Goal: Information Seeking & Learning: Check status

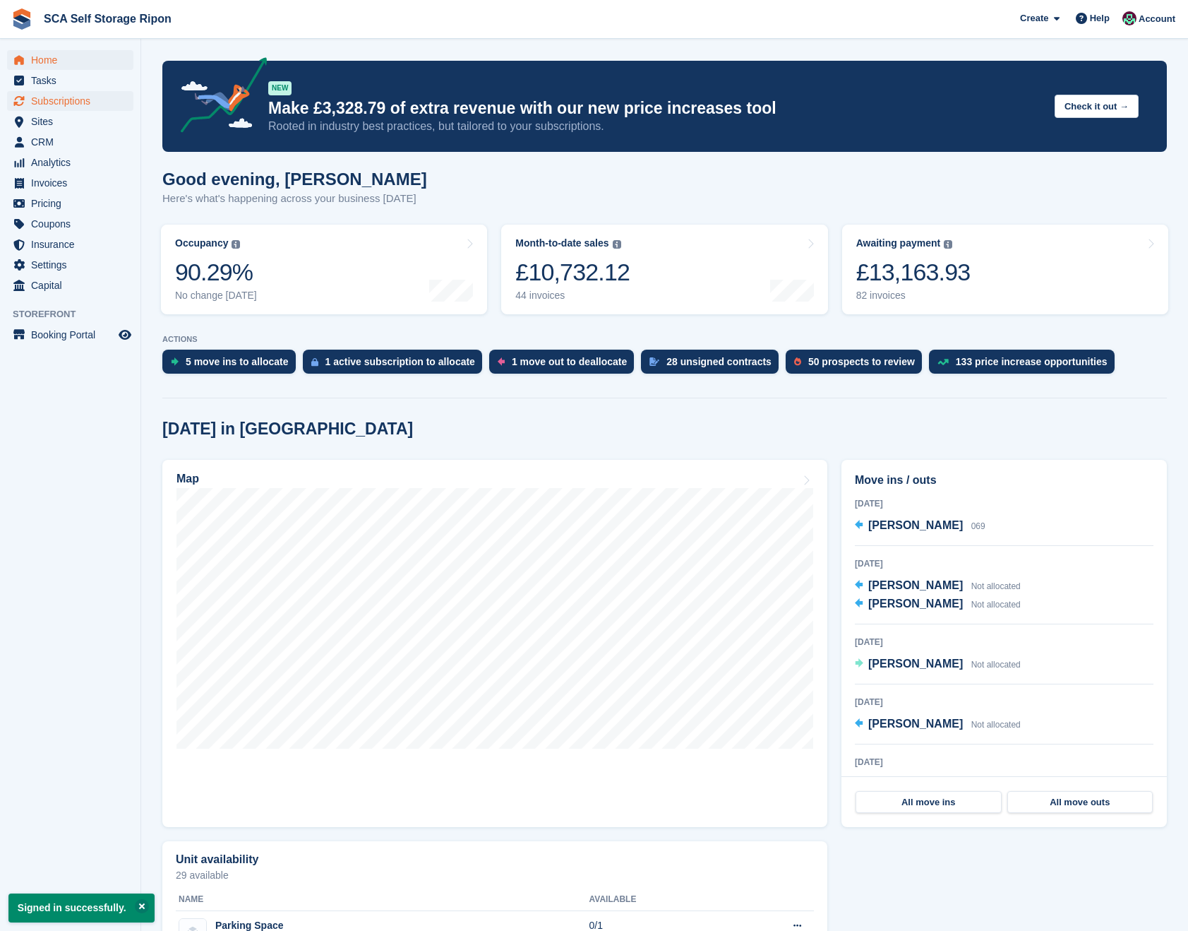
click at [68, 103] on span "Subscriptions" at bounding box center [73, 101] width 85 height 20
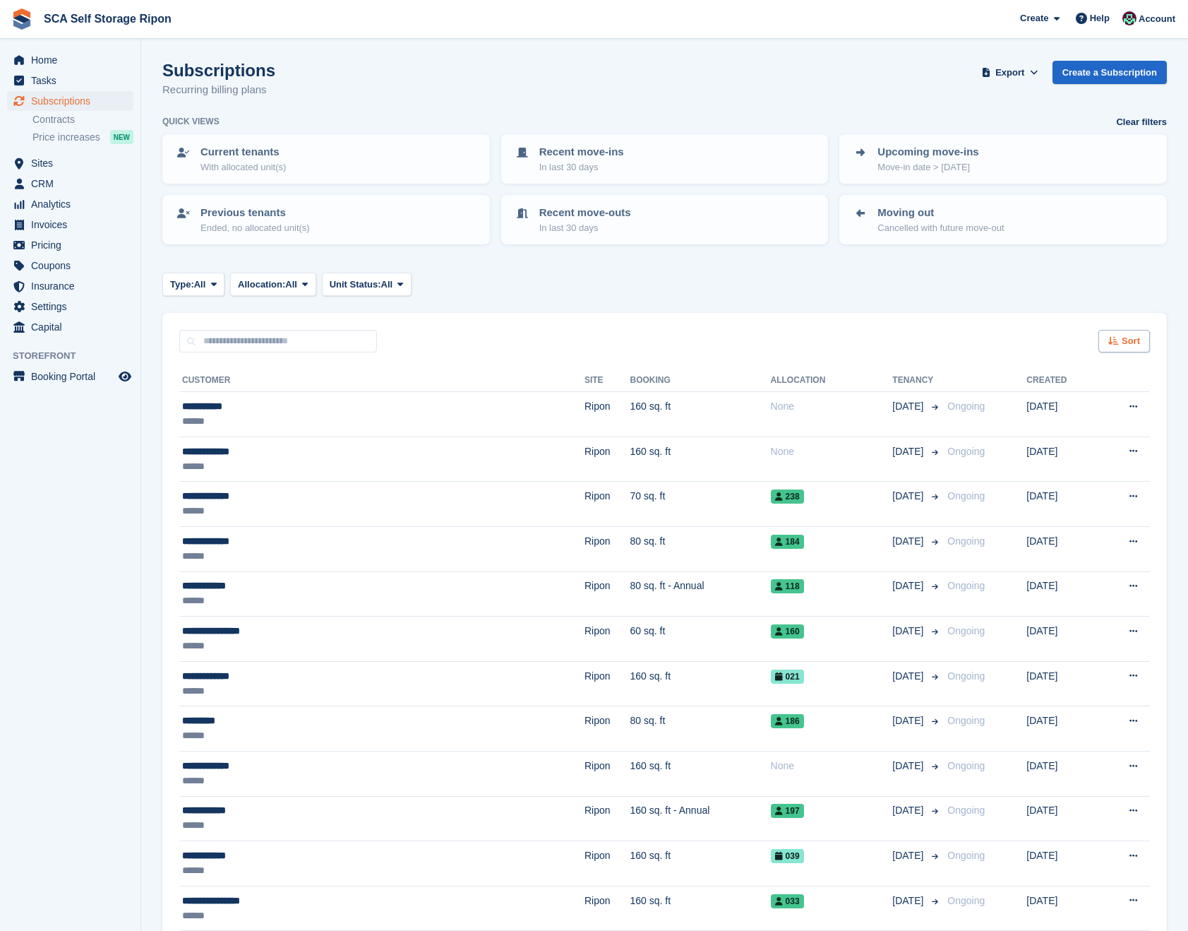
click at [1127, 338] on span "Sort" at bounding box center [1131, 341] width 18 height 14
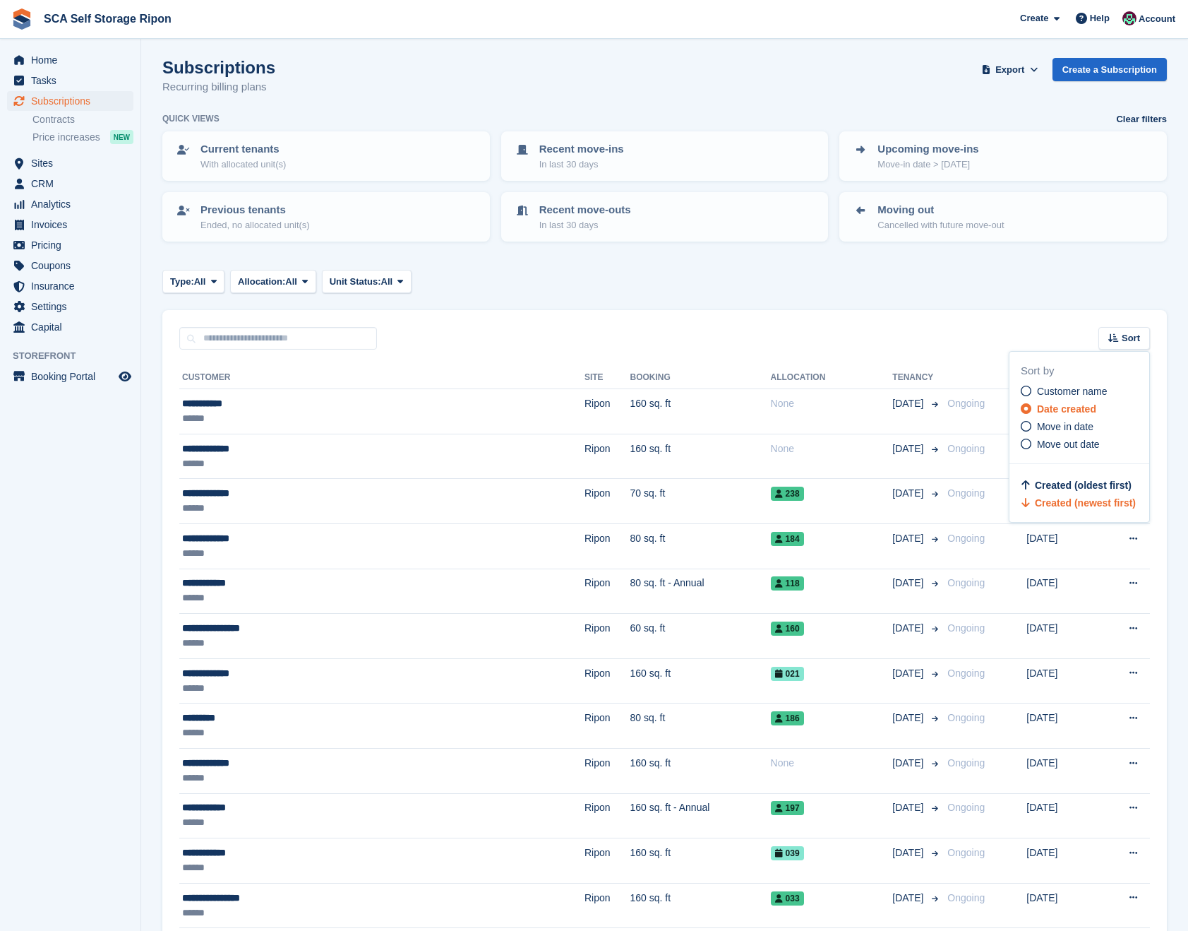
scroll to position [4, 0]
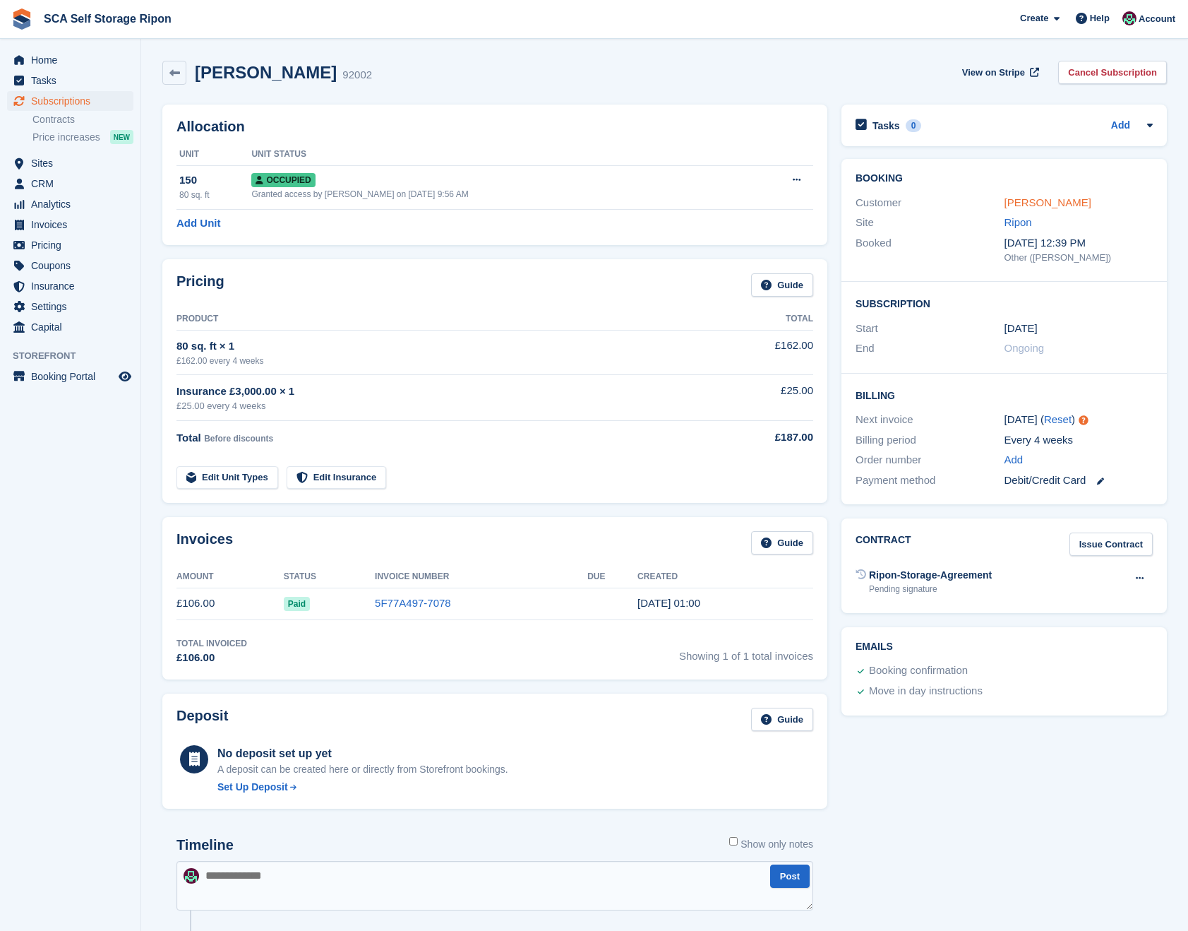
click at [1044, 205] on link "[PERSON_NAME]" at bounding box center [1048, 202] width 87 height 12
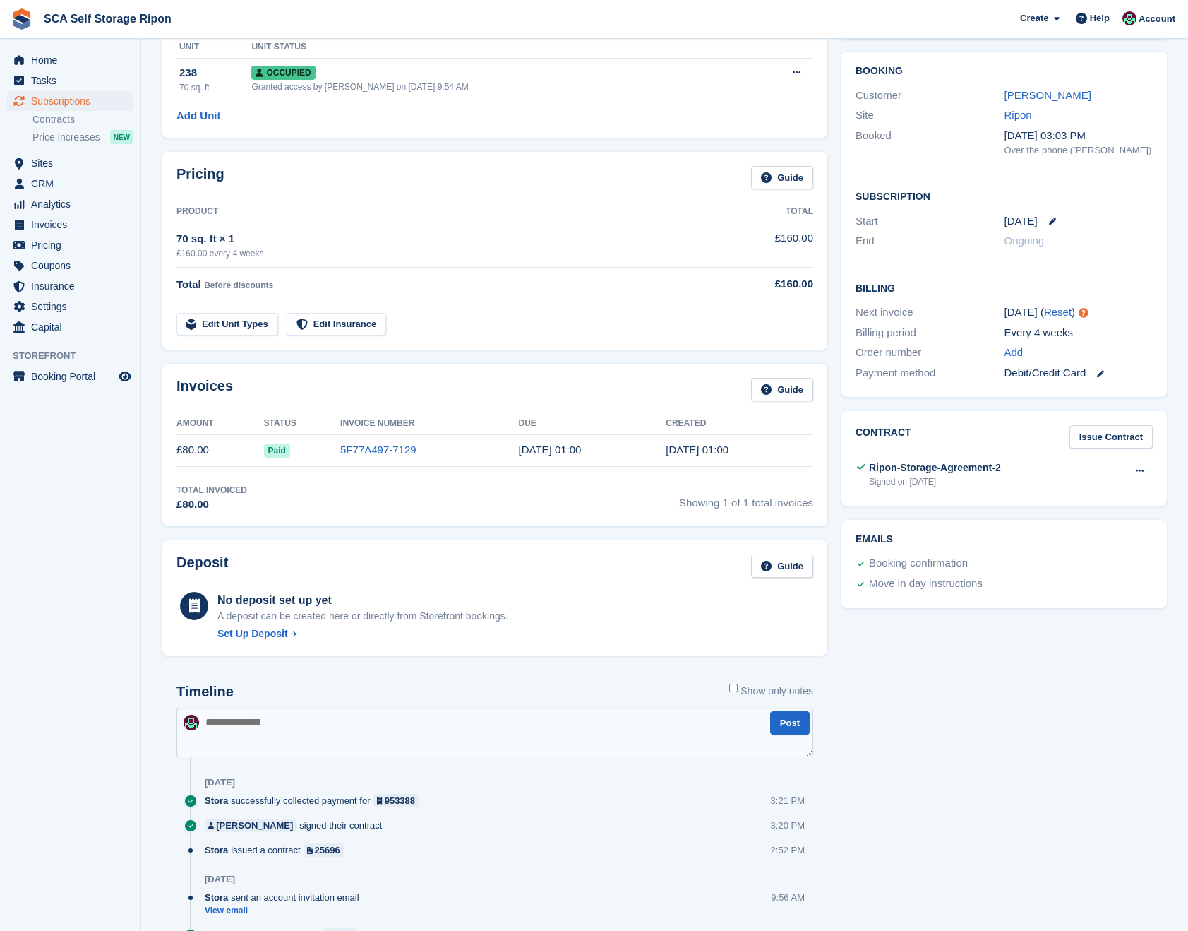
scroll to position [87, 0]
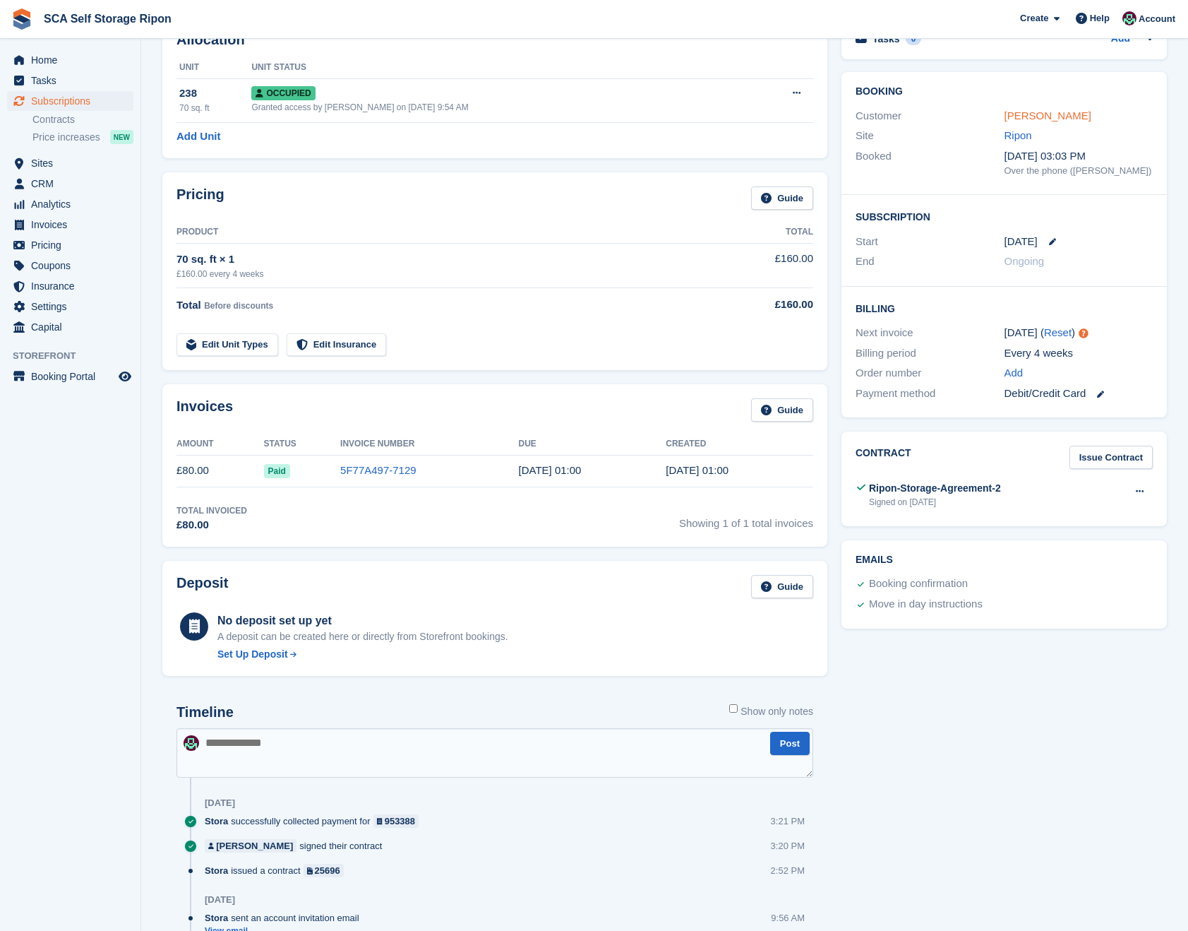
click at [1041, 116] on link "Matt Shepherd" at bounding box center [1048, 115] width 87 height 12
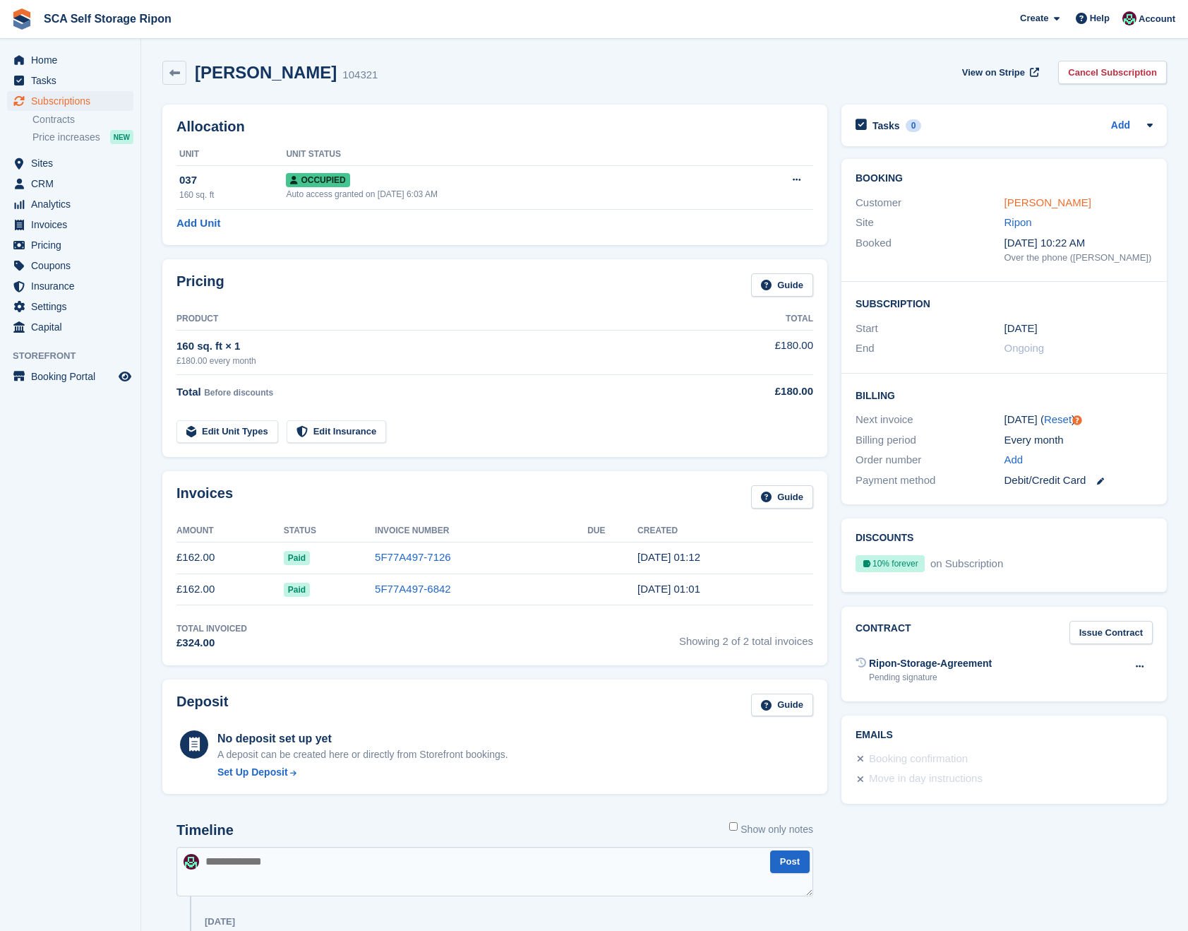
click at [1046, 198] on link "Sarah Williams" at bounding box center [1048, 202] width 87 height 12
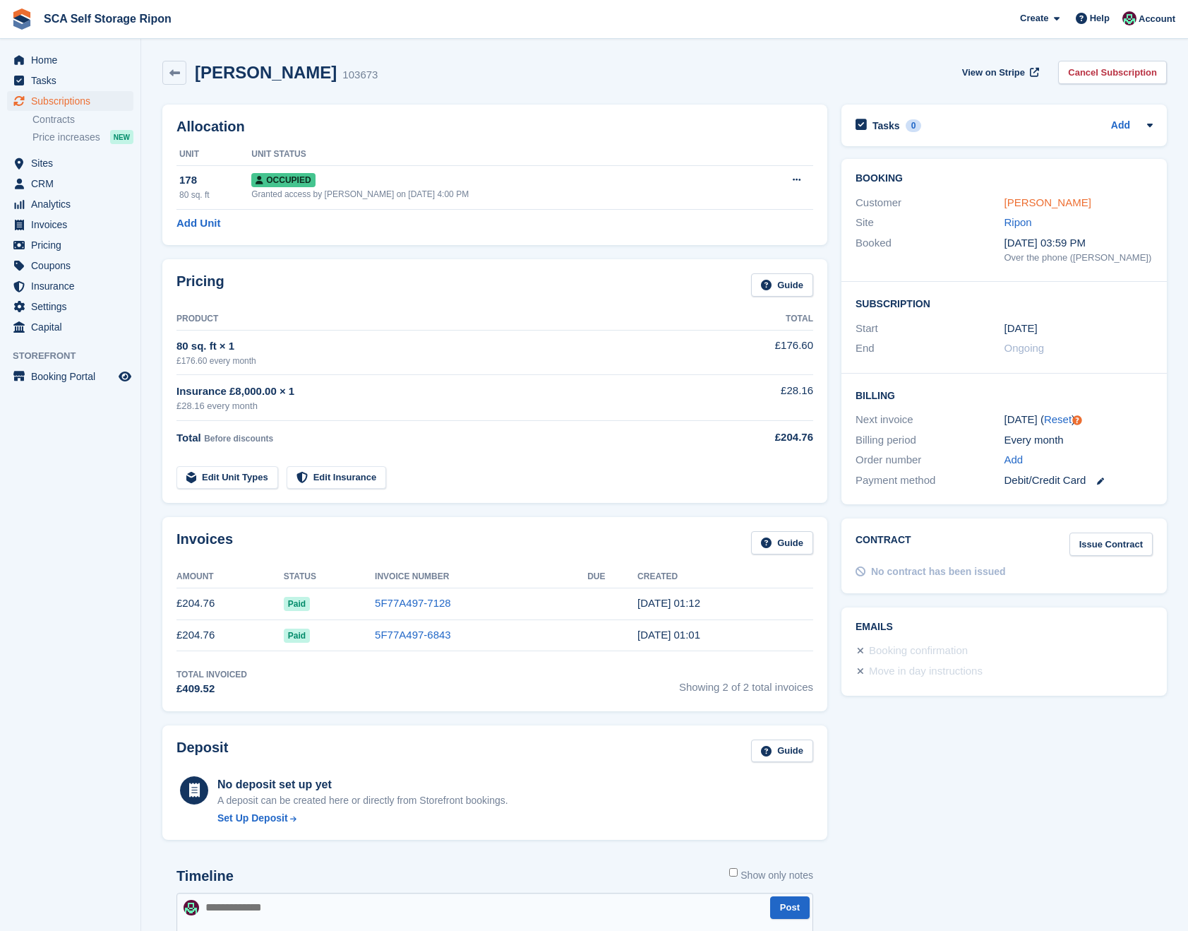
click at [1049, 201] on link "Paul Petty" at bounding box center [1048, 202] width 87 height 12
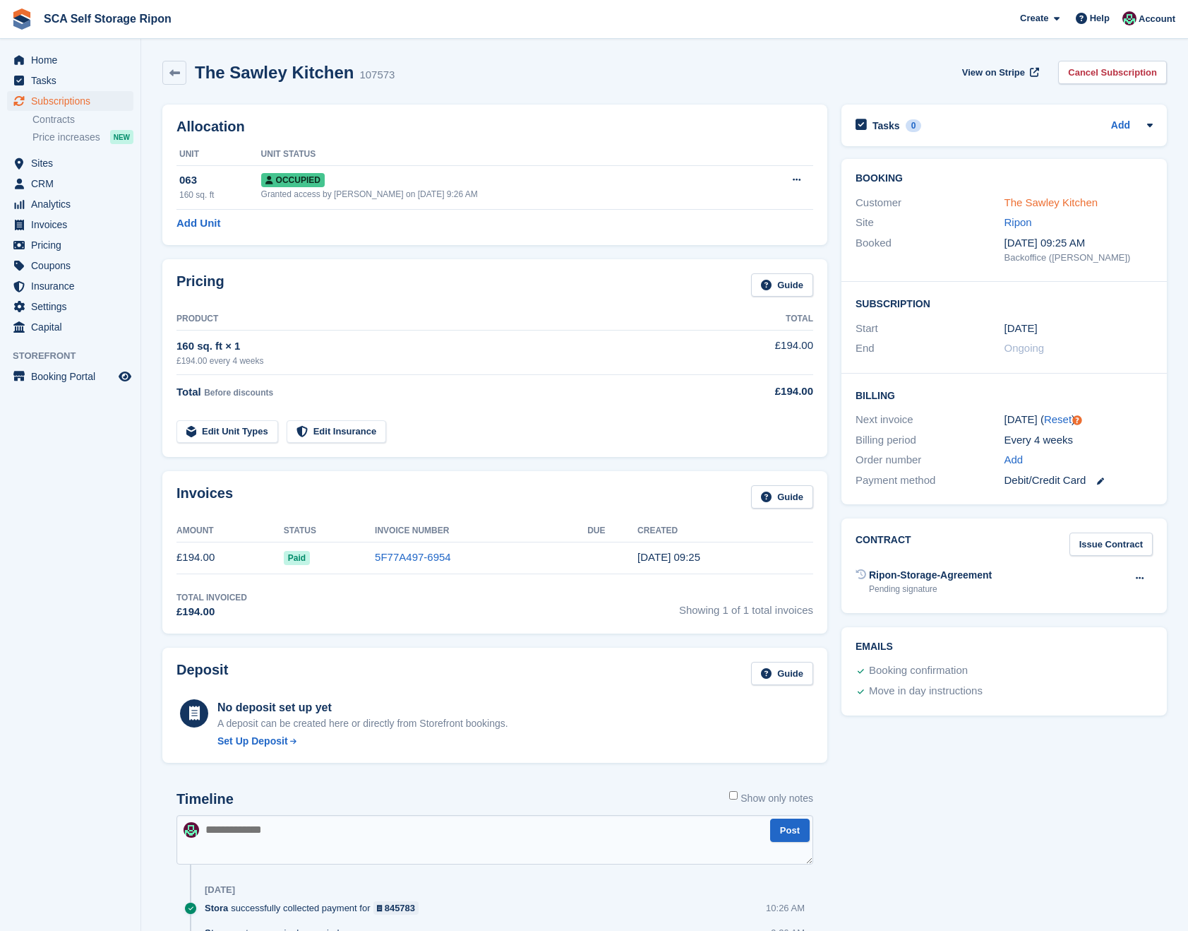
click at [1070, 205] on link "The Sawley Kitchen" at bounding box center [1052, 202] width 94 height 12
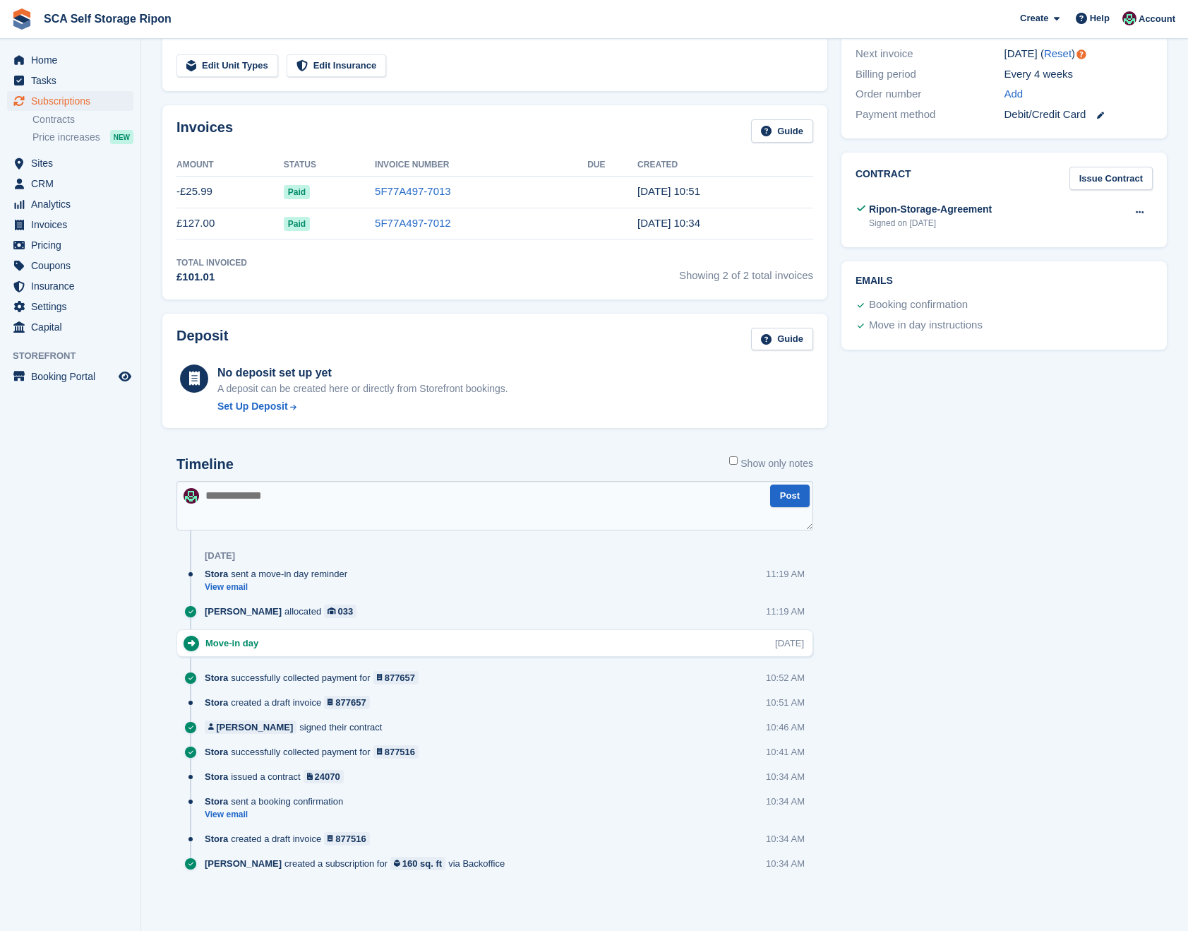
scroll to position [374, 0]
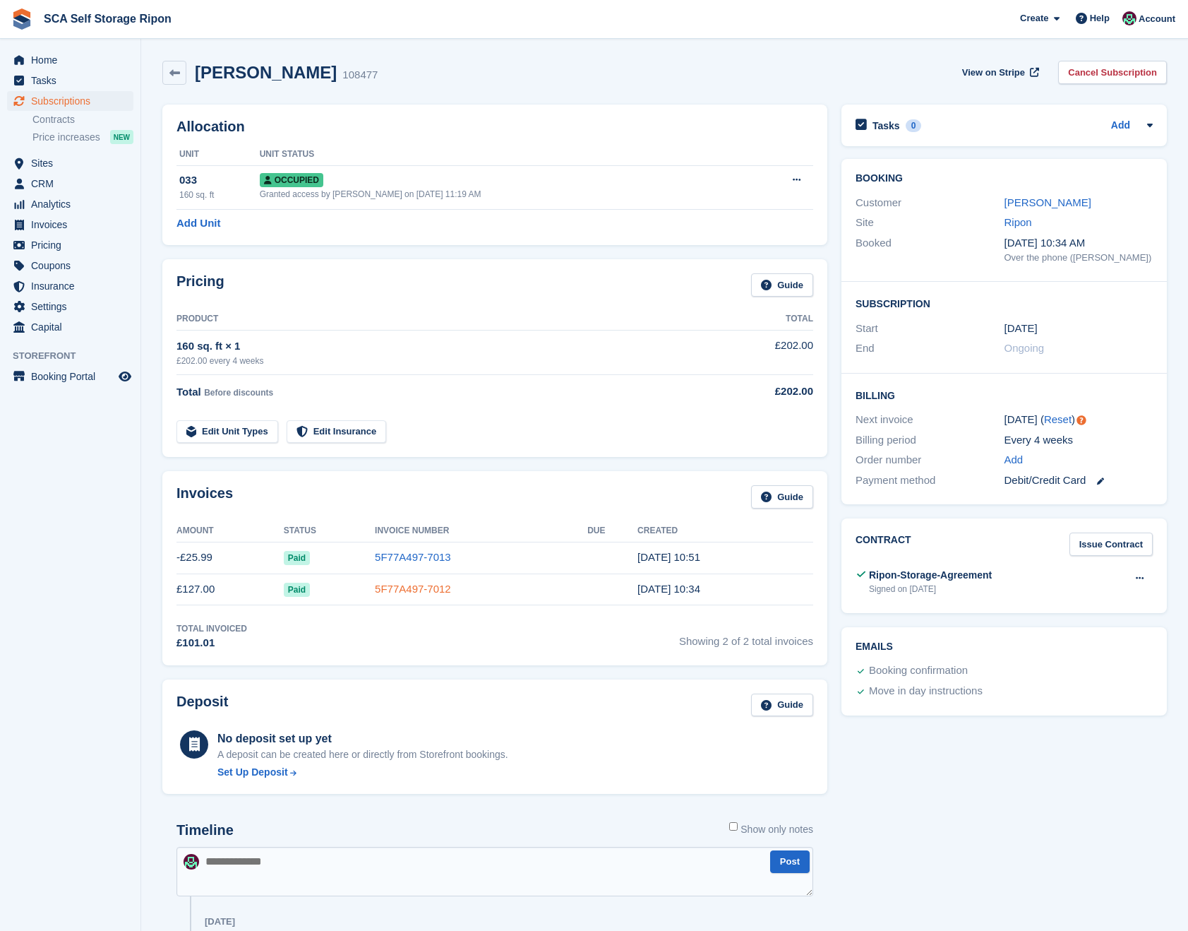
click at [429, 586] on link "5F77A497-7012" at bounding box center [413, 589] width 76 height 12
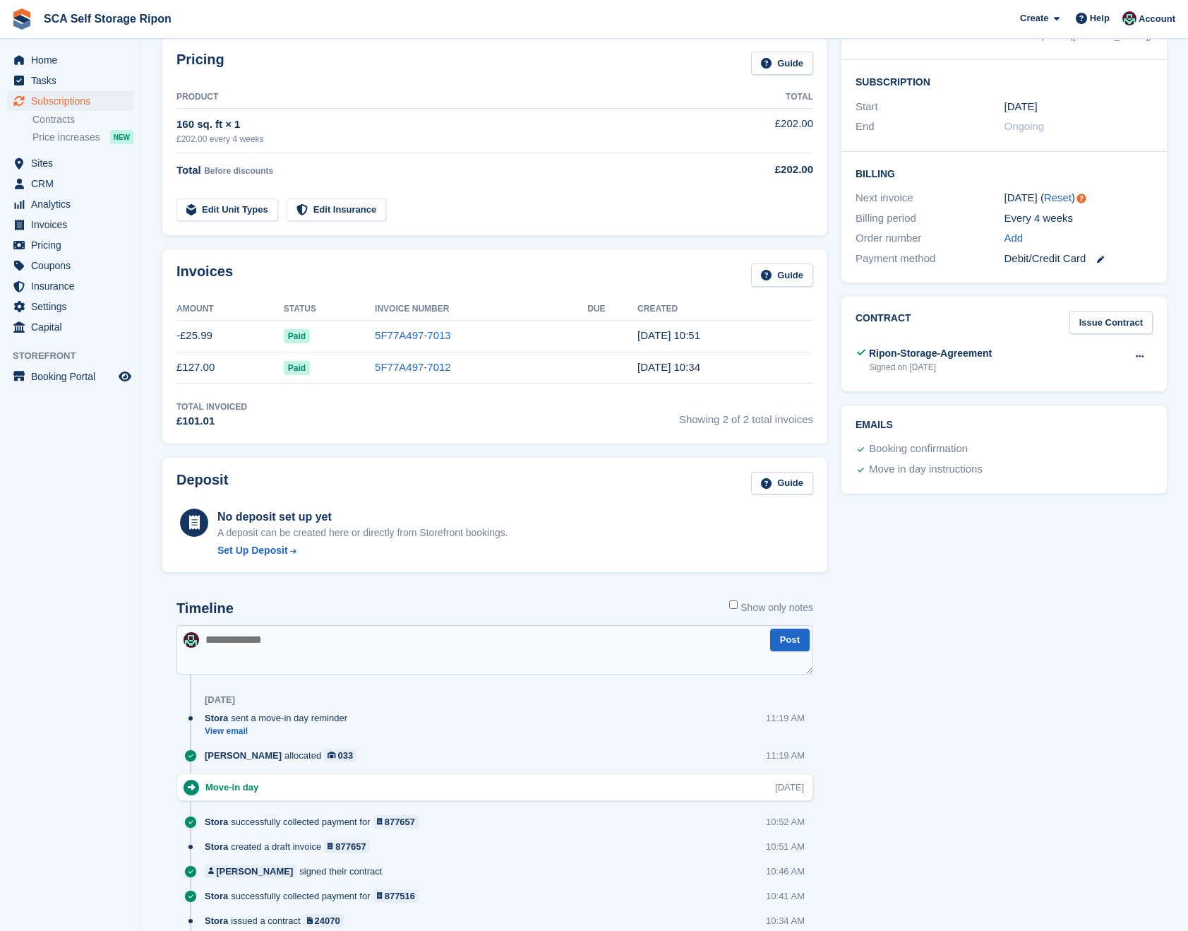
scroll to position [207, 0]
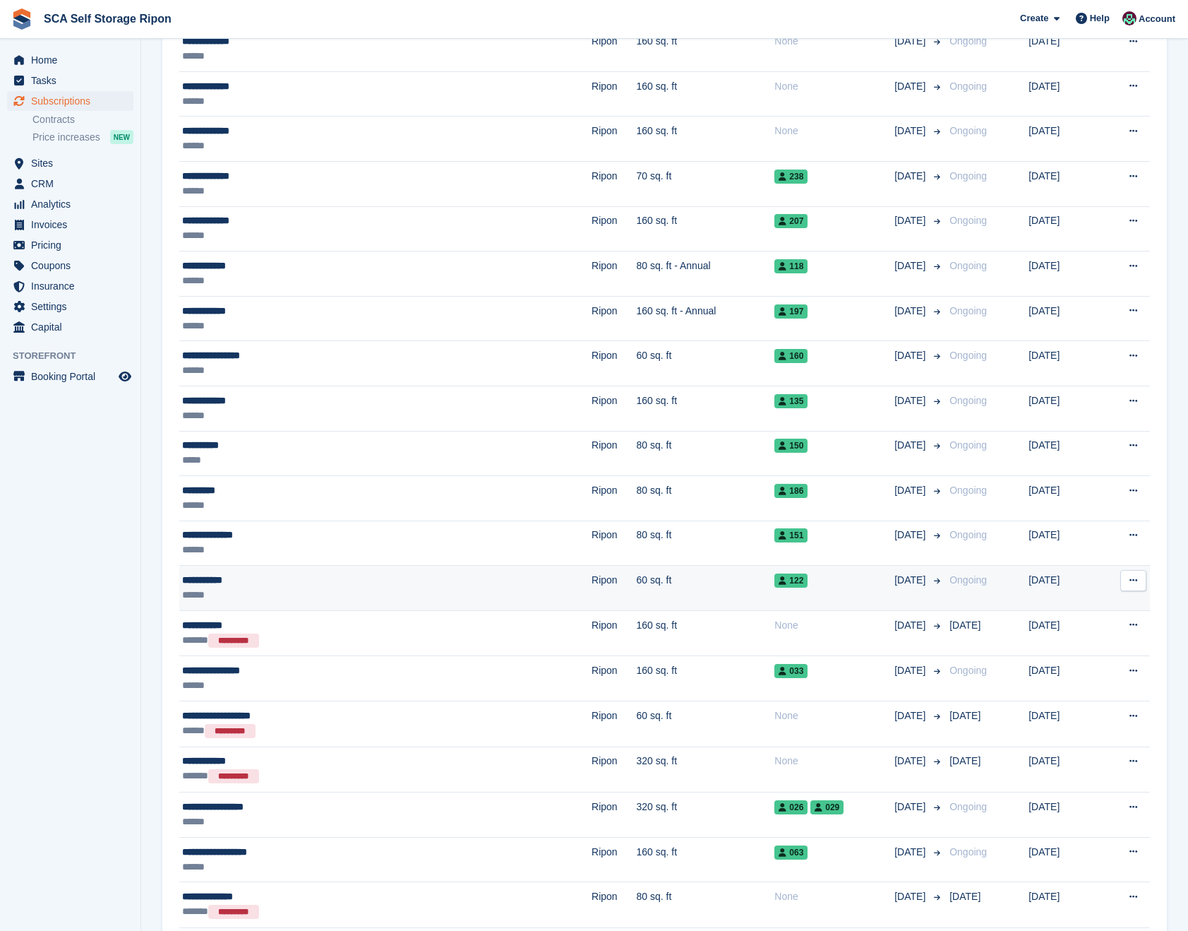
scroll to position [586, 0]
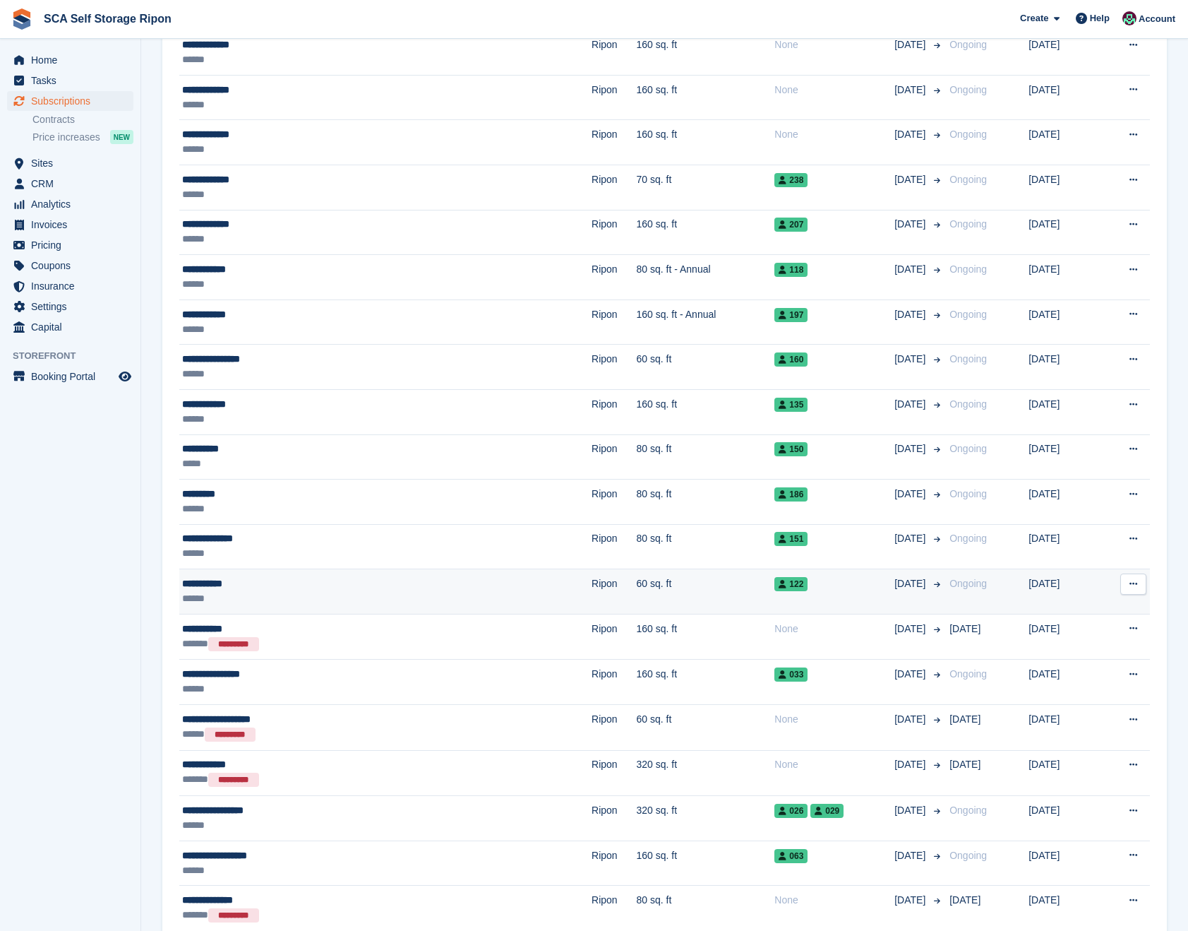
click at [275, 587] on div "**********" at bounding box center [299, 583] width 235 height 15
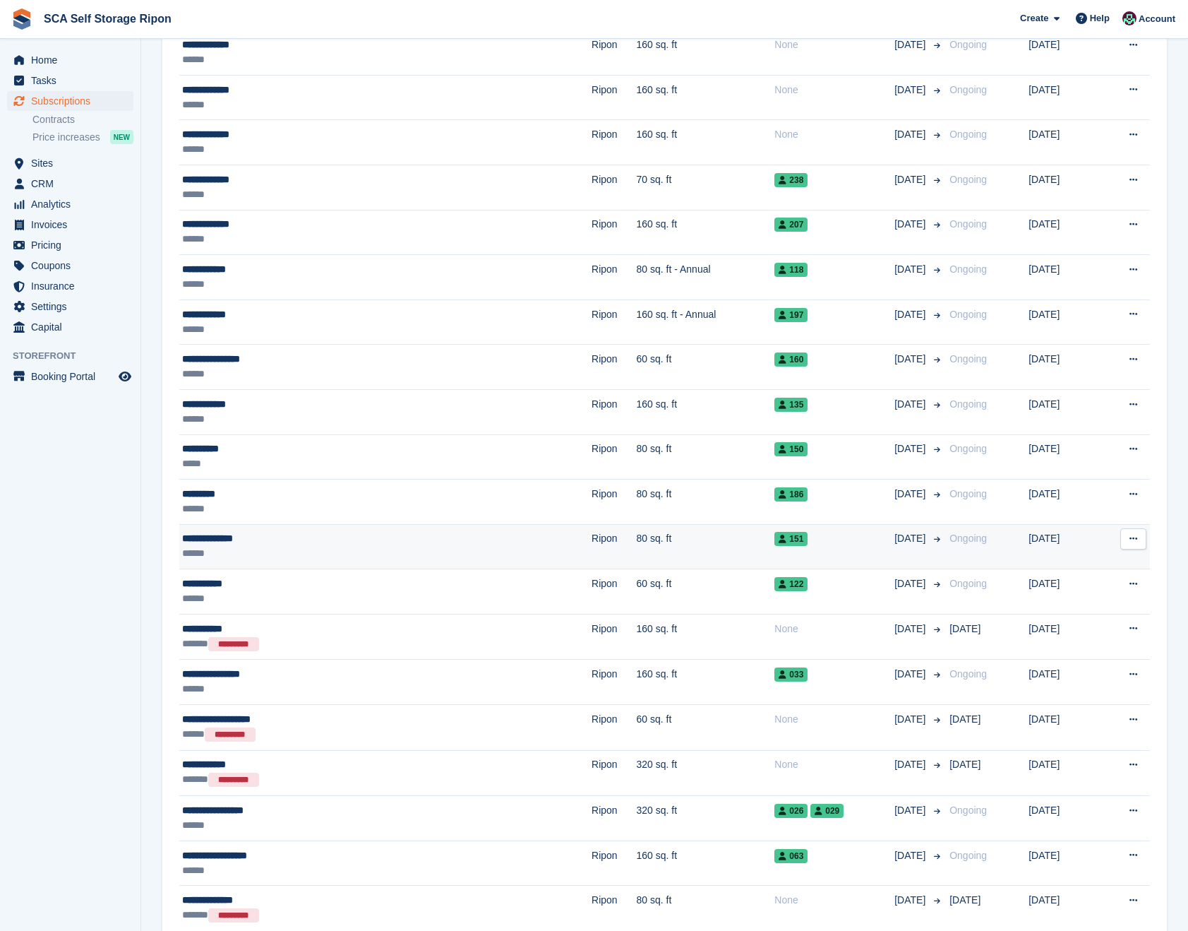
click at [311, 546] on div "******" at bounding box center [299, 553] width 235 height 15
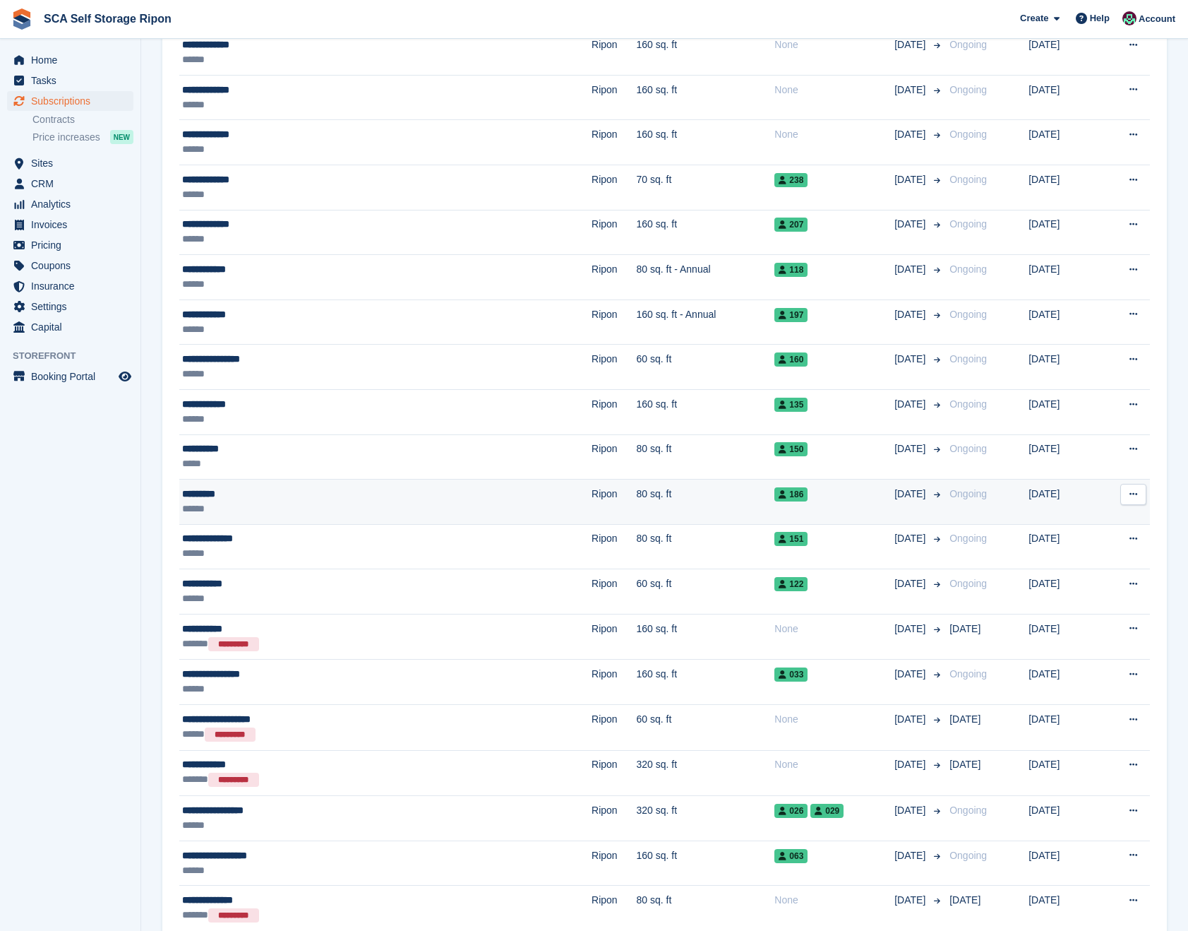
click at [346, 498] on div "*********" at bounding box center [299, 493] width 235 height 15
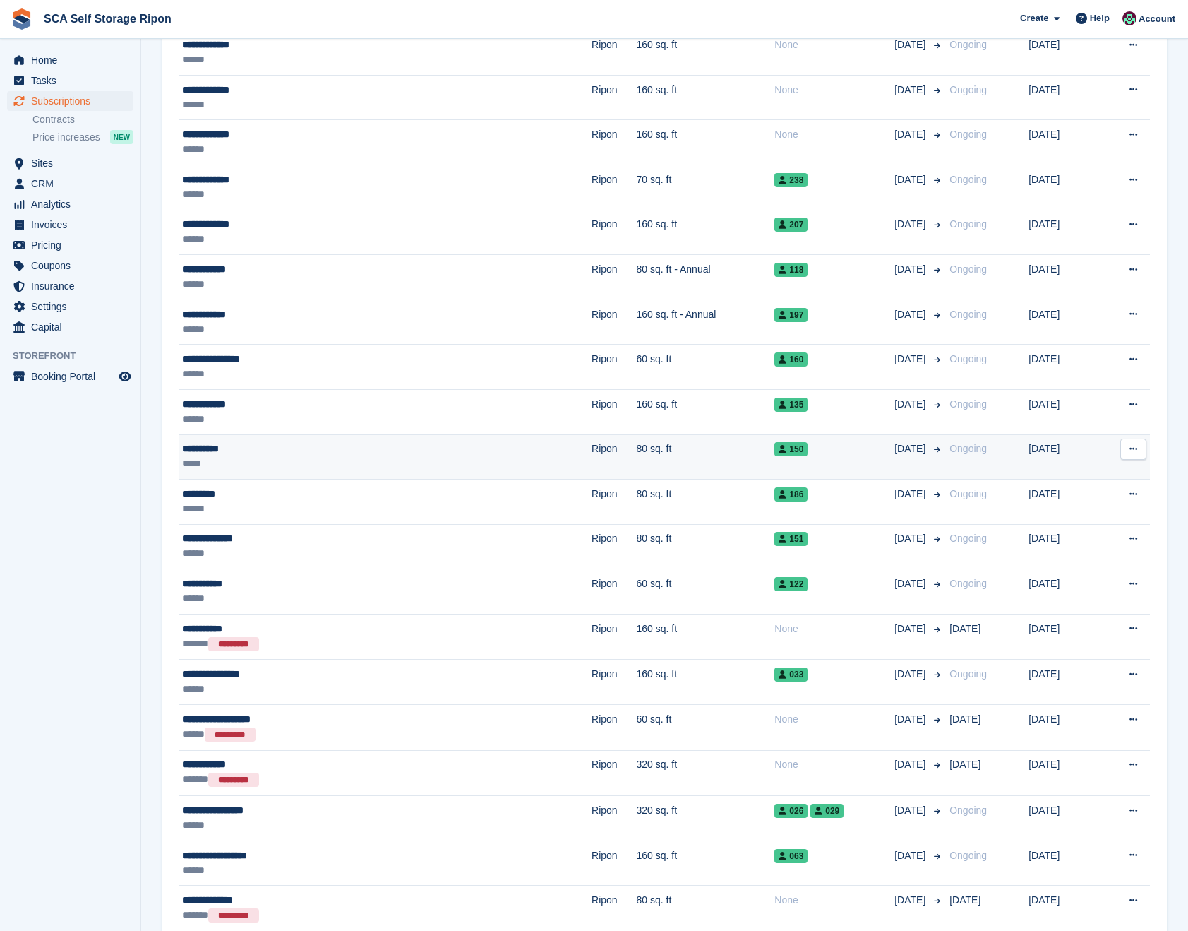
click at [318, 449] on div "**********" at bounding box center [299, 448] width 235 height 15
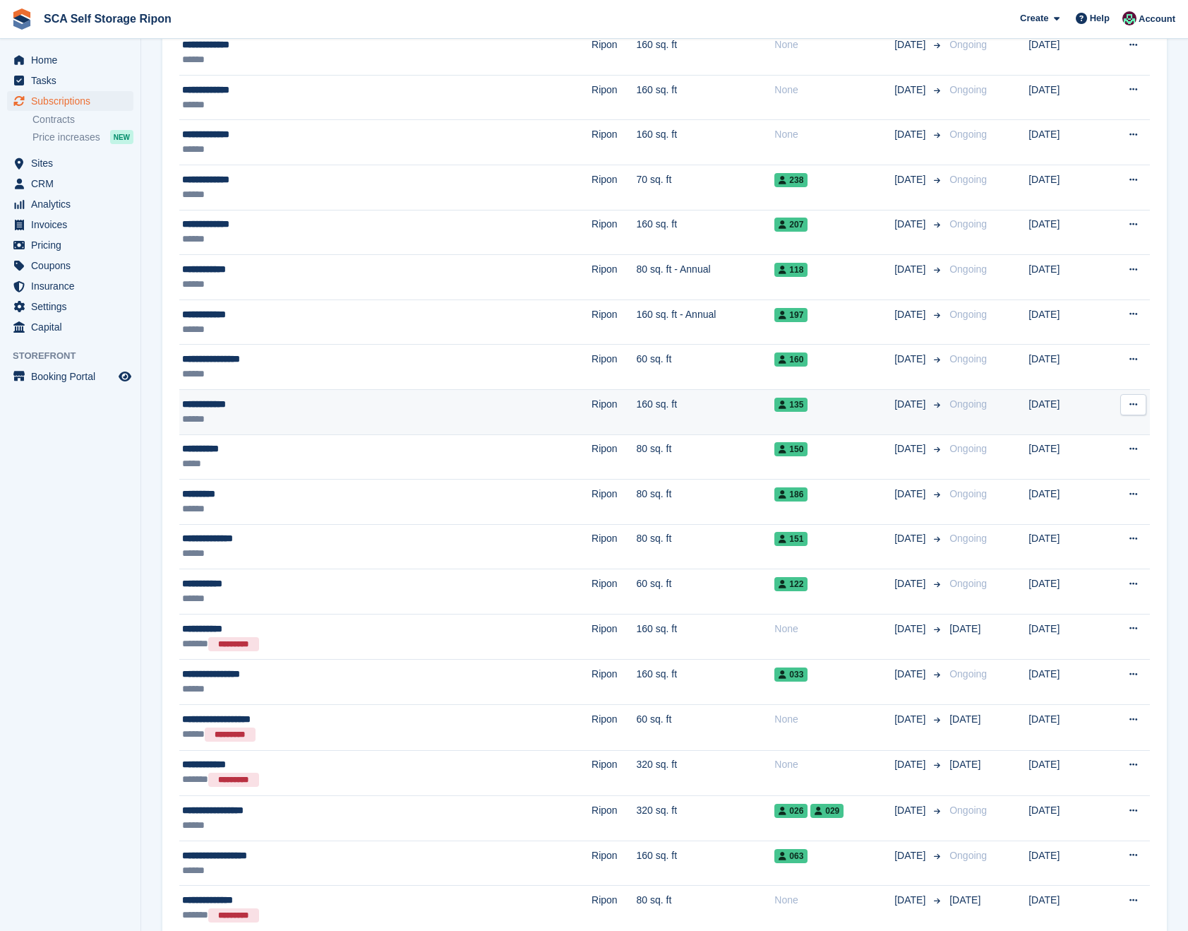
click at [254, 401] on div "**********" at bounding box center [299, 404] width 235 height 15
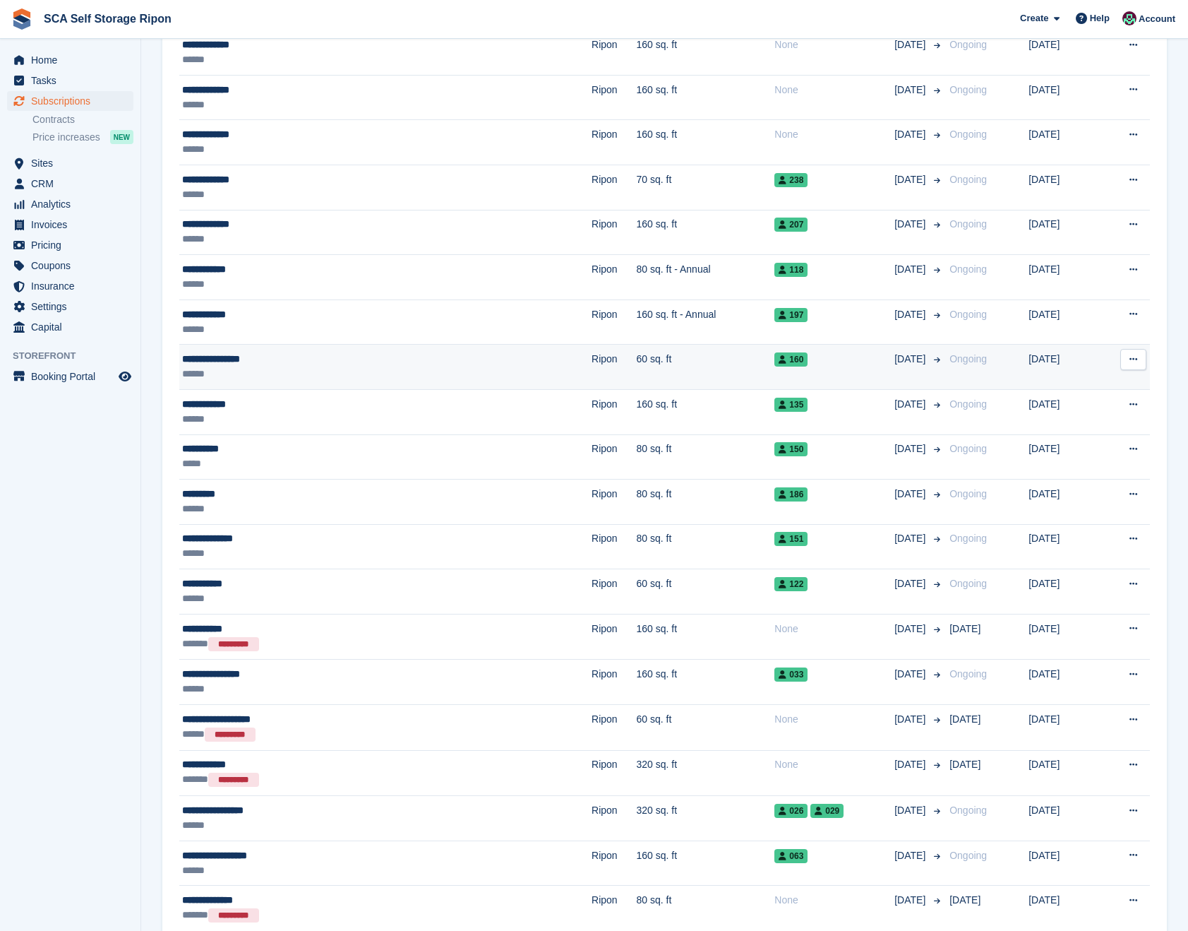
click at [246, 366] on div "******" at bounding box center [299, 373] width 235 height 15
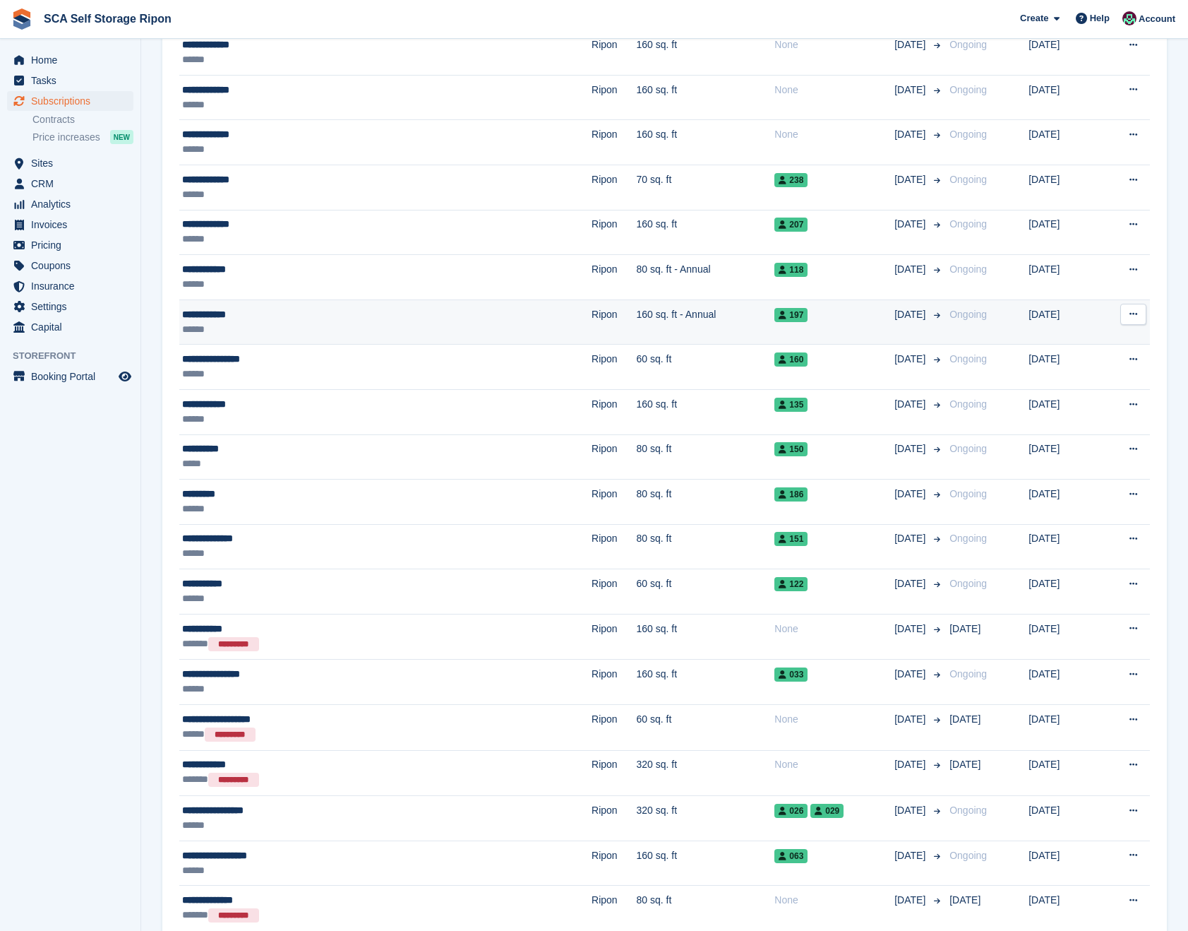
click at [262, 328] on div "******" at bounding box center [299, 329] width 235 height 15
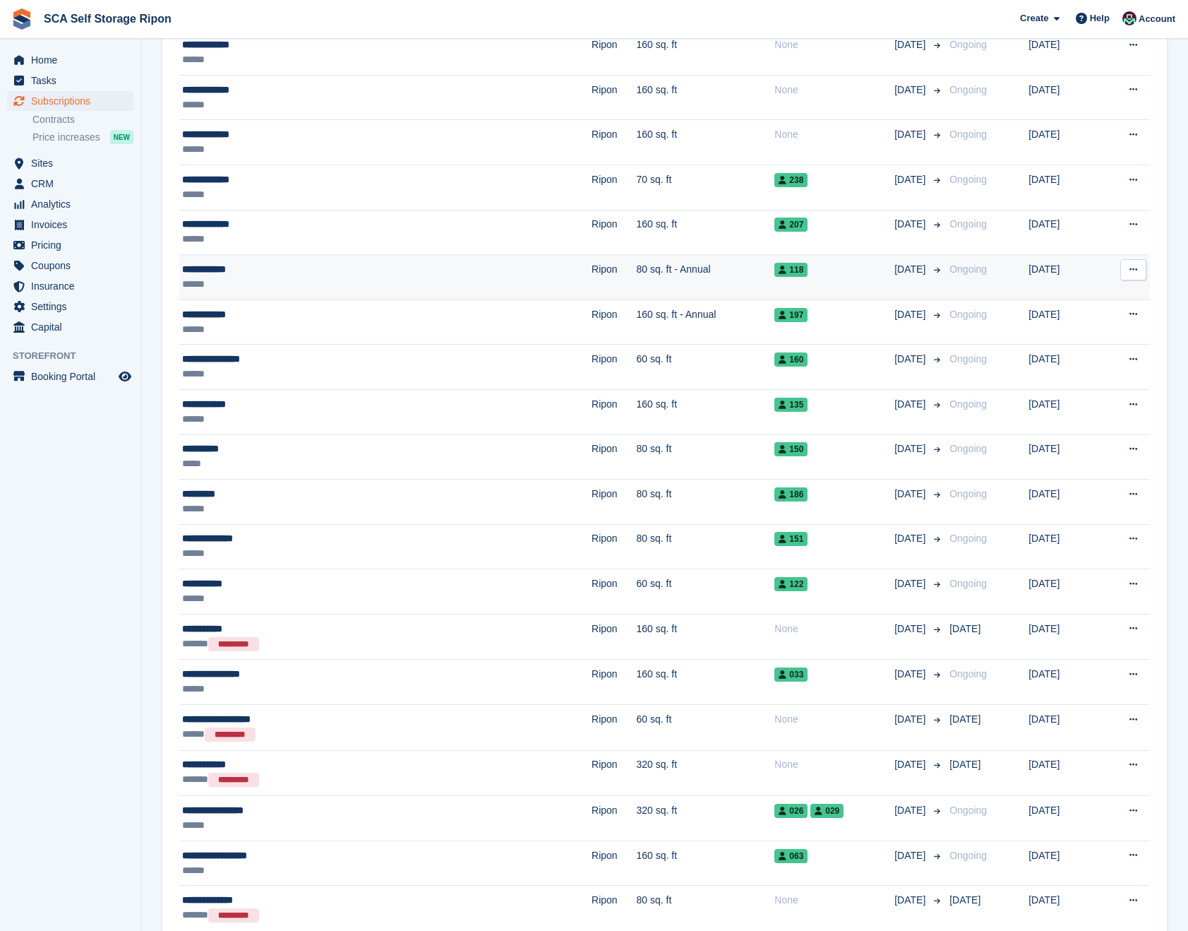
click at [294, 271] on div "**********" at bounding box center [299, 269] width 235 height 15
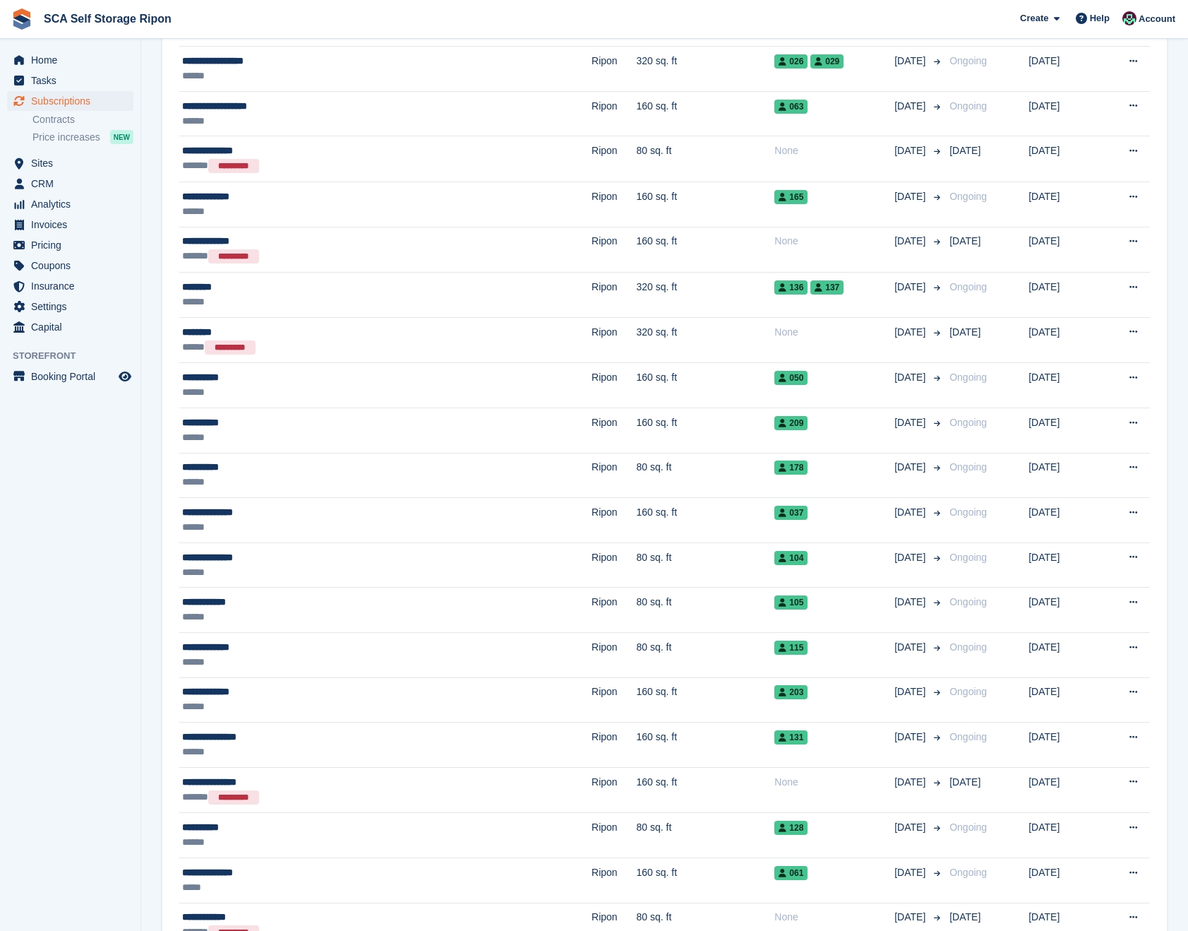
scroll to position [1342, 0]
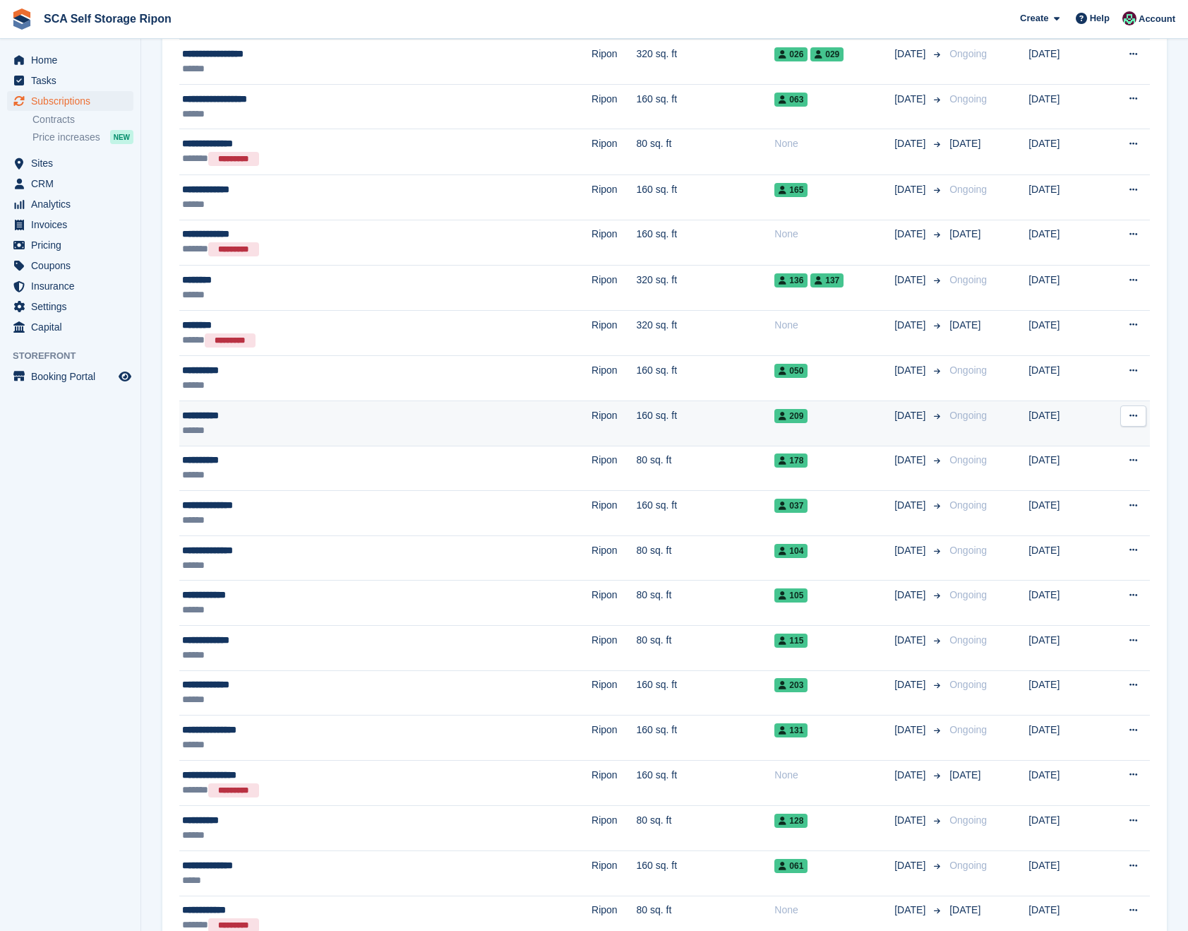
click at [639, 423] on td "160 sq. ft" at bounding box center [706, 423] width 138 height 45
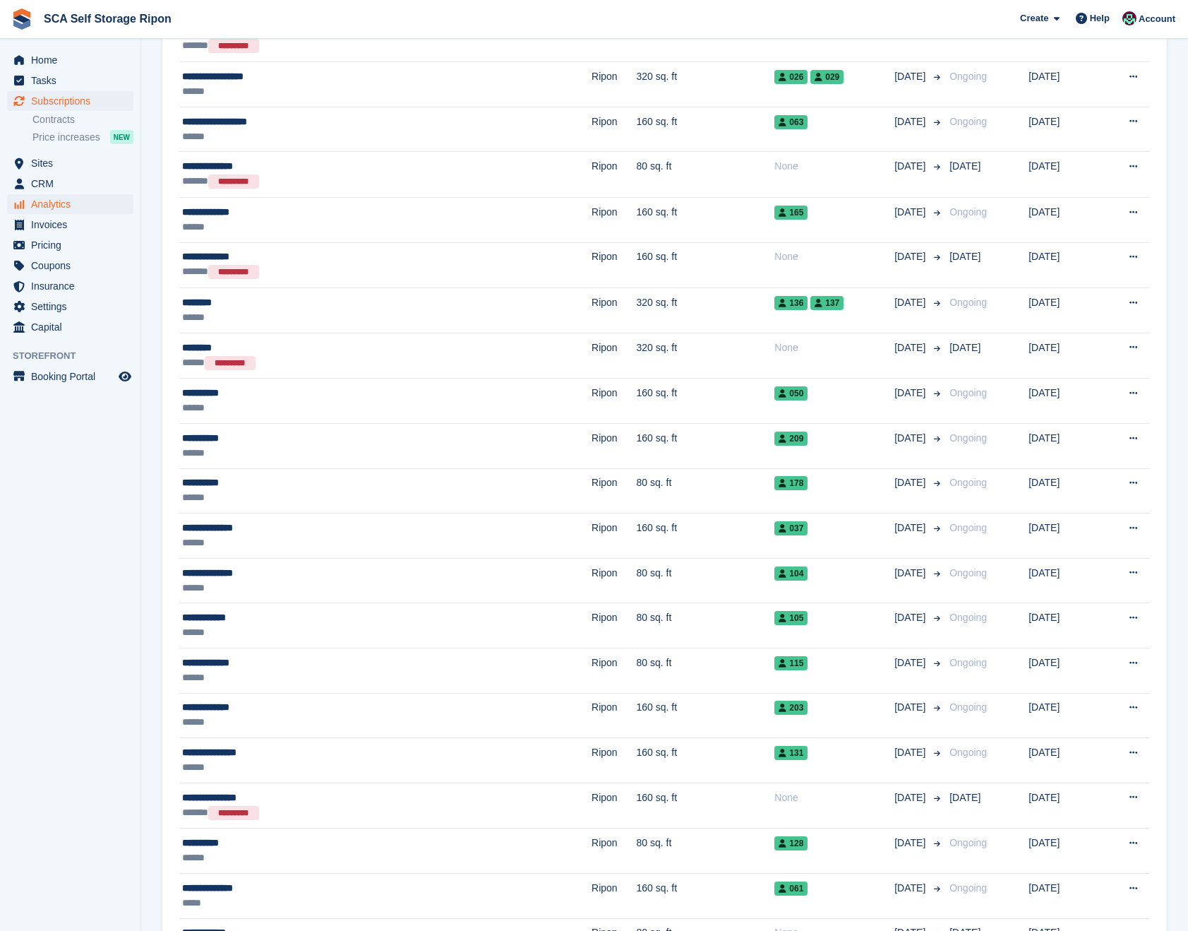
scroll to position [1326, 0]
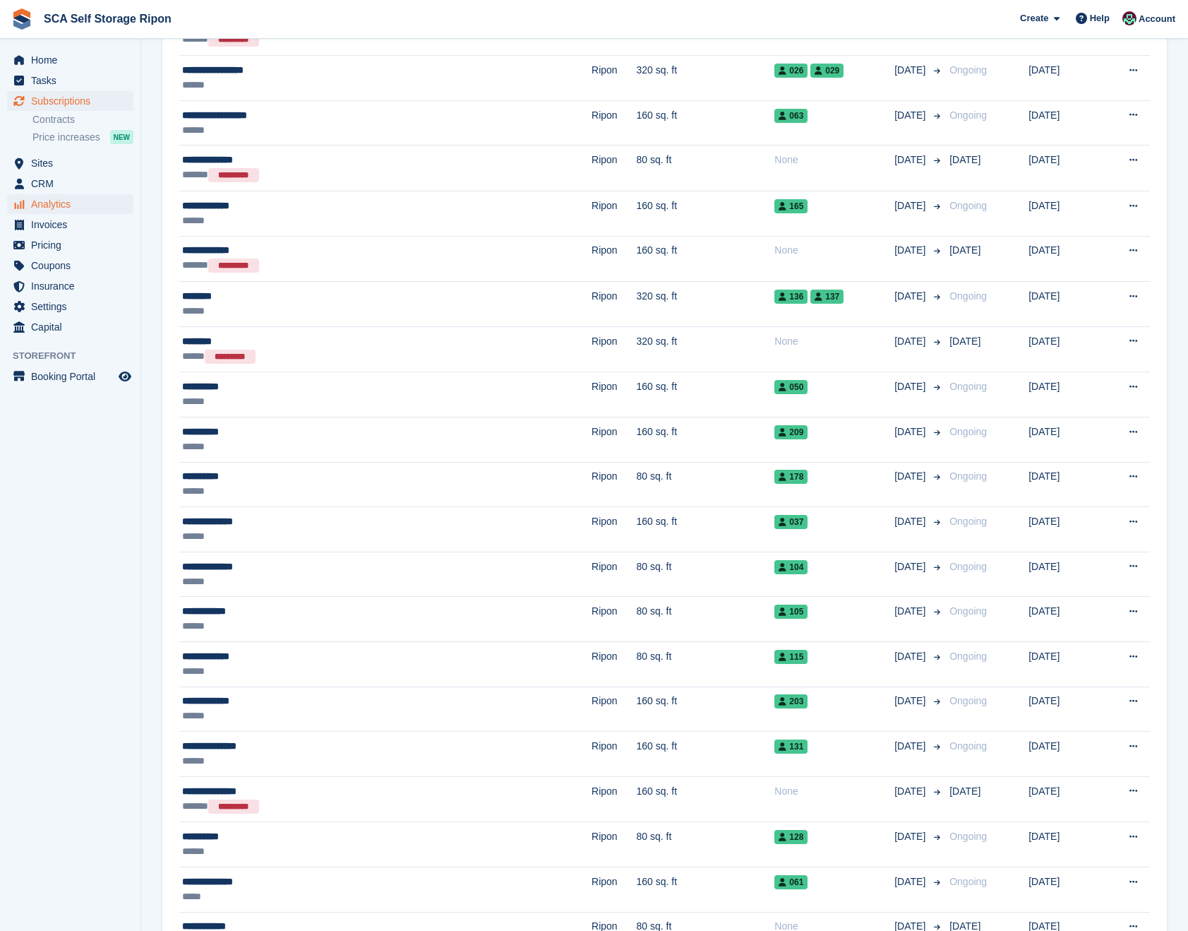
click at [53, 202] on span "Analytics" at bounding box center [73, 204] width 85 height 20
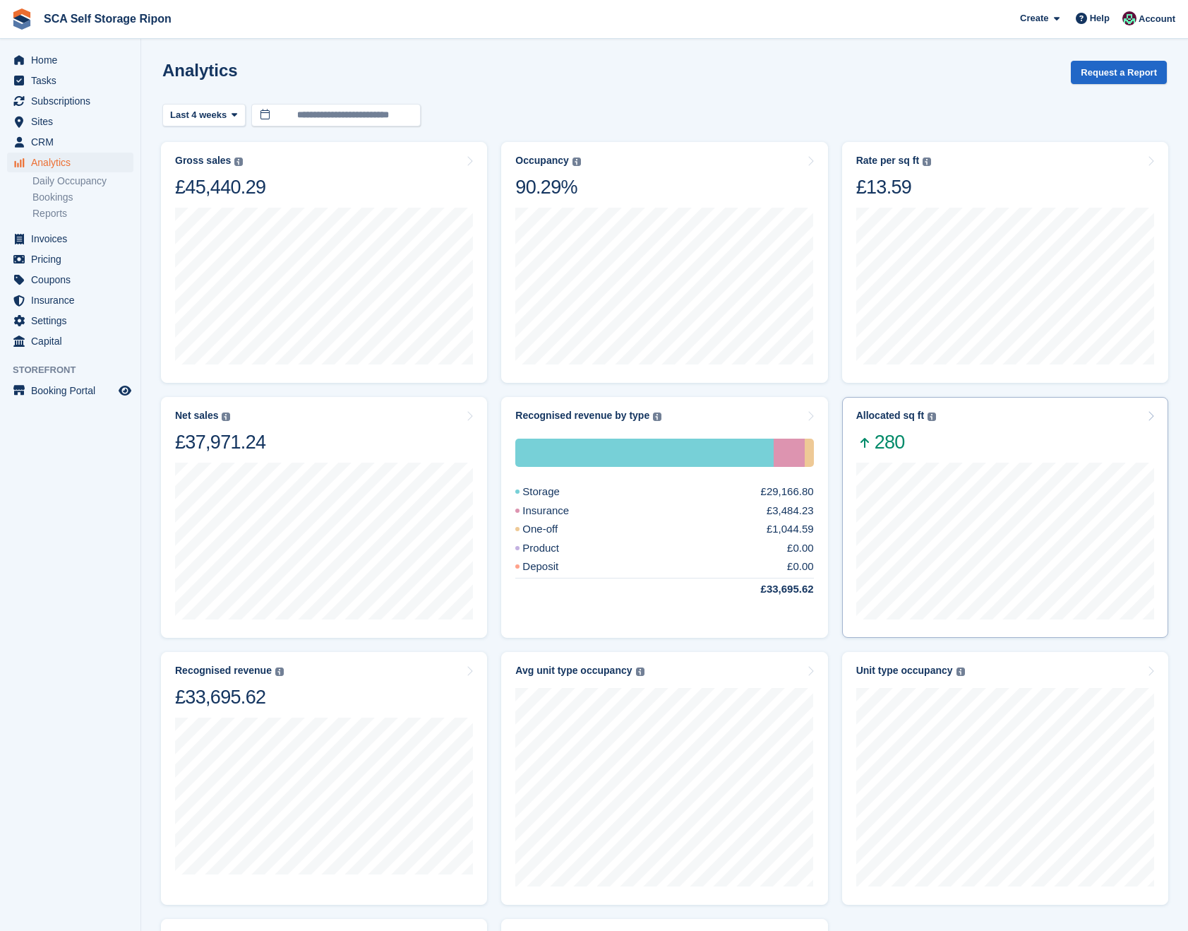
click at [1022, 417] on div "Allocated sq ft The total change in allocated area from the beginning to the en…" at bounding box center [1005, 432] width 298 height 44
click at [1005, 174] on div "Rate per sq ft Annualized storage revenue (after discounts, excluding tax) divi…" at bounding box center [1005, 177] width 298 height 44
click at [743, 193] on div "Occupancy Percentage of all allocated units in terms of area. Includes units wi…" at bounding box center [664, 177] width 298 height 44
drag, startPoint x: 364, startPoint y: 427, endPoint x: 683, endPoint y: 470, distance: 322.0
click at [364, 427] on div "Net sales The sum of all finalised invoices, after discount and excluding tax. …" at bounding box center [324, 432] width 298 height 44
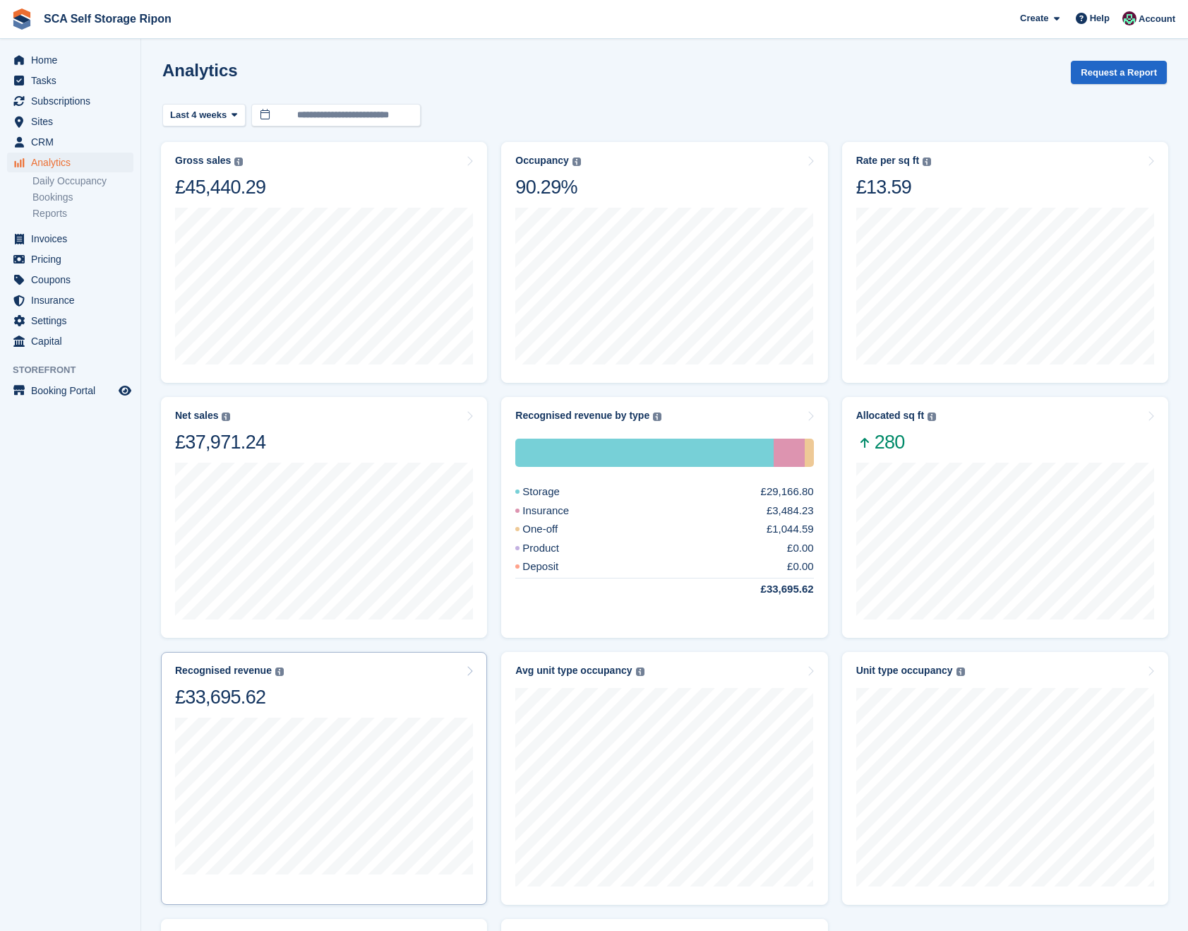
click at [328, 694] on div "Recognised revenue The sum of all finalised invoices, after discount and exclud…" at bounding box center [324, 686] width 298 height 44
click at [229, 120] on button "Last 4 weeks" at bounding box center [203, 115] width 83 height 23
drag, startPoint x: 229, startPoint y: 225, endPoint x: 236, endPoint y: 222, distance: 7.6
click at [229, 225] on link "Last 3 months" at bounding box center [230, 224] width 123 height 25
click at [733, 191] on div "Occupancy Percentage of all allocated units in terms of area. Includes units wi…" at bounding box center [664, 177] width 298 height 44
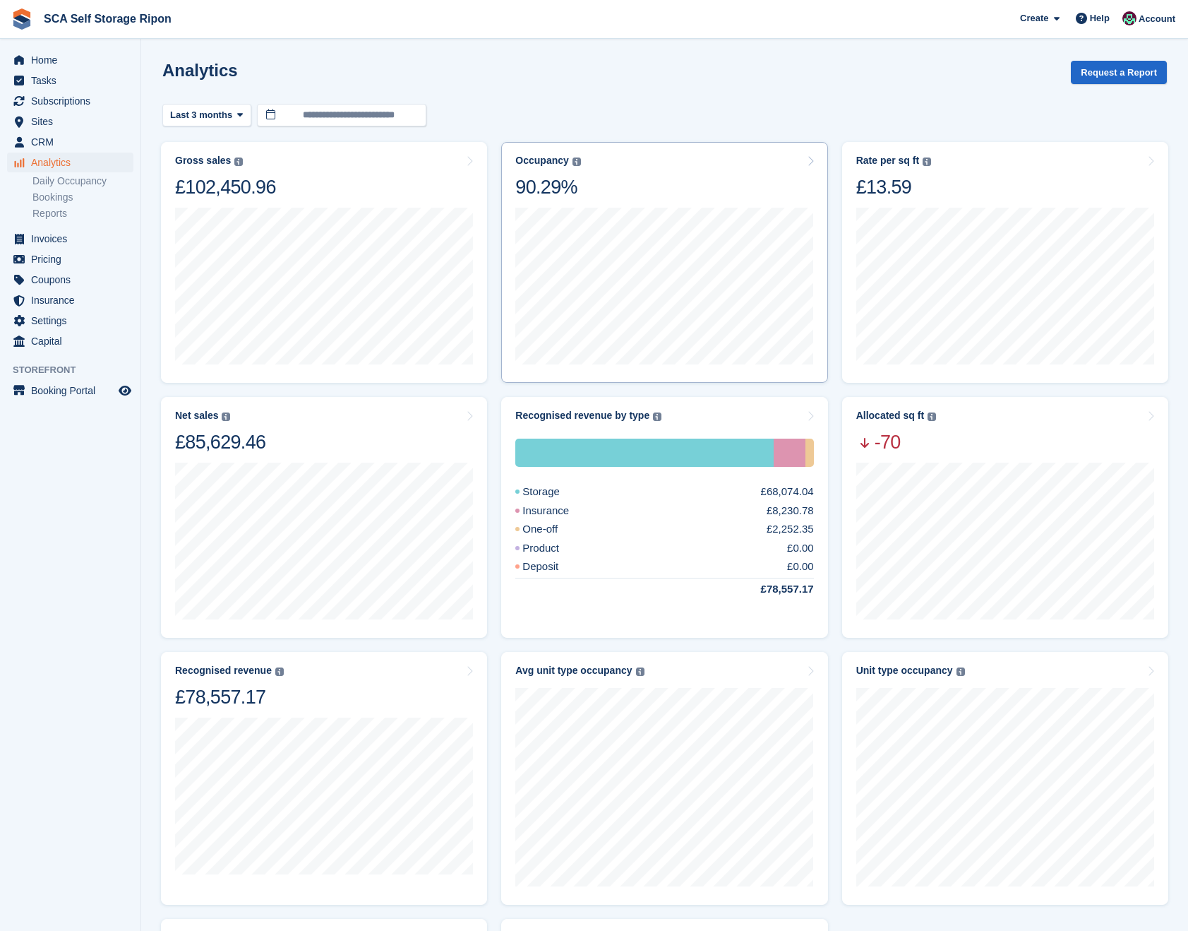
click at [644, 152] on div "Occupancy Percentage of all allocated units in terms of area. Includes units wi…" at bounding box center [664, 262] width 326 height 241
click at [724, 202] on div "Oct 2025 Occupancy 90.29% sq ft in use 28840" at bounding box center [664, 284] width 298 height 171
click at [329, 425] on div "Net sales The sum of all finalised invoices, after discount and excluding tax. …" at bounding box center [324, 432] width 298 height 44
click at [344, 706] on div "Recognised revenue The sum of all finalised invoices, after discount and exclud…" at bounding box center [324, 686] width 298 height 44
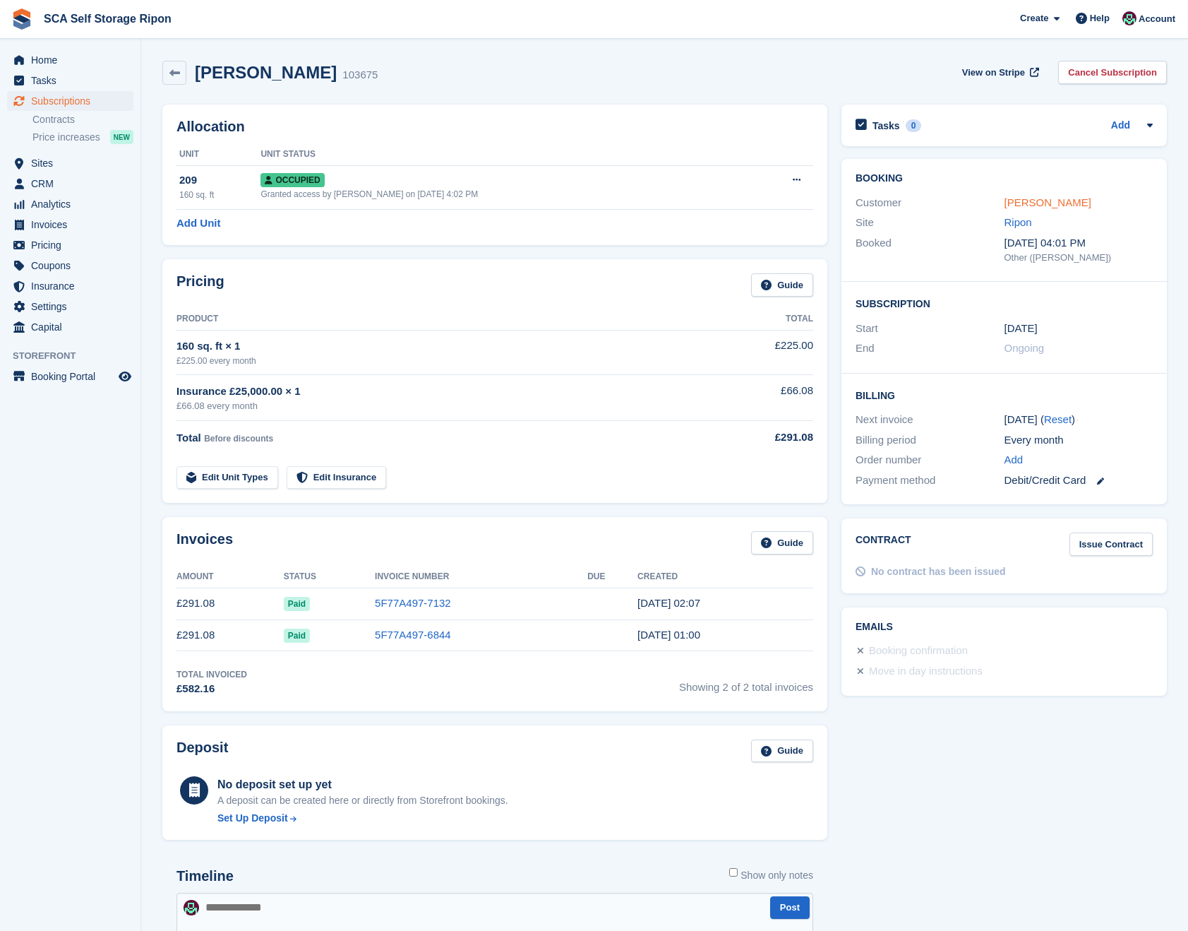
click at [1022, 203] on link "[PERSON_NAME]" at bounding box center [1048, 202] width 87 height 12
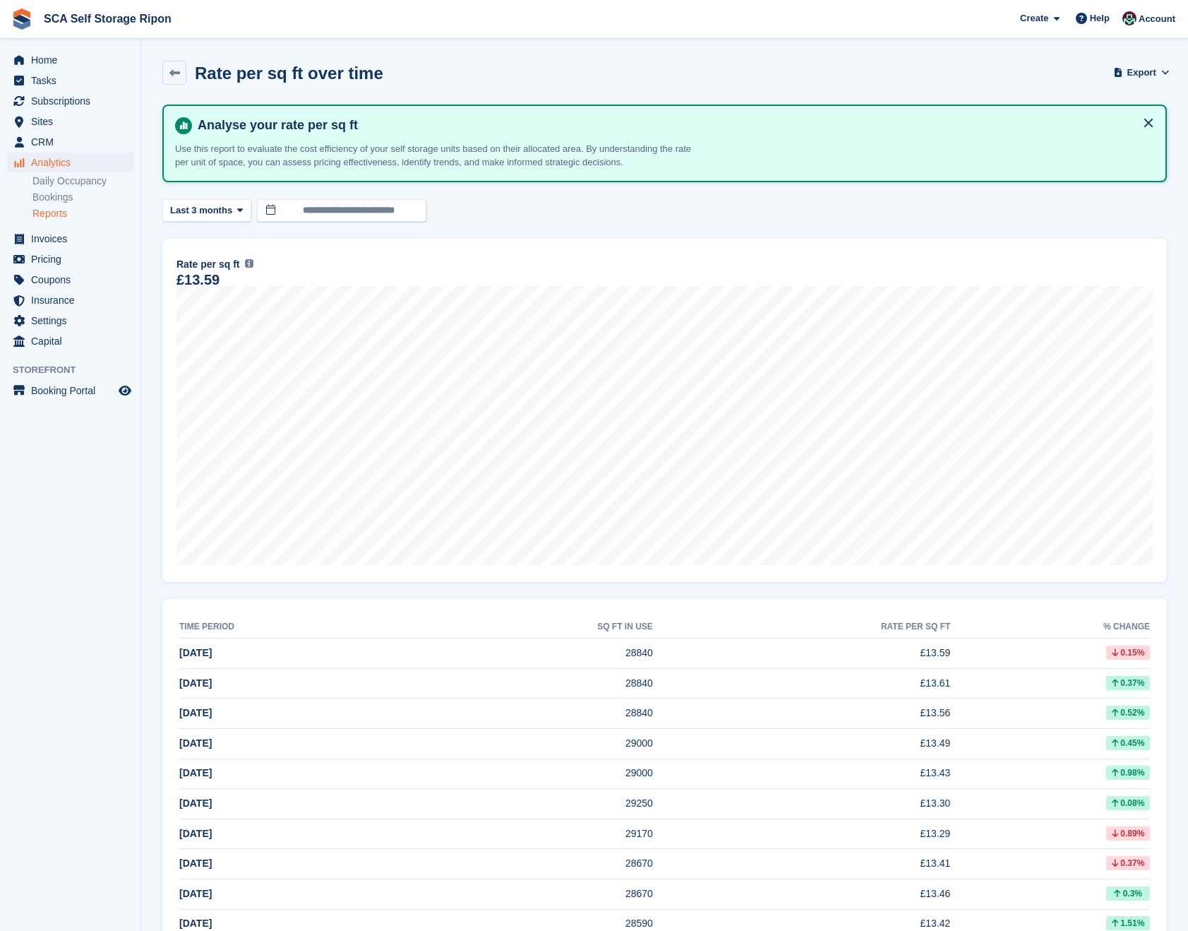
drag, startPoint x: 117, startPoint y: 808, endPoint x: 384, endPoint y: 806, distance: 266.9
click at [117, 808] on aside "Home Tasks Subscriptions Subscriptions Subscriptions Contracts Price increases …" at bounding box center [70, 469] width 141 height 860
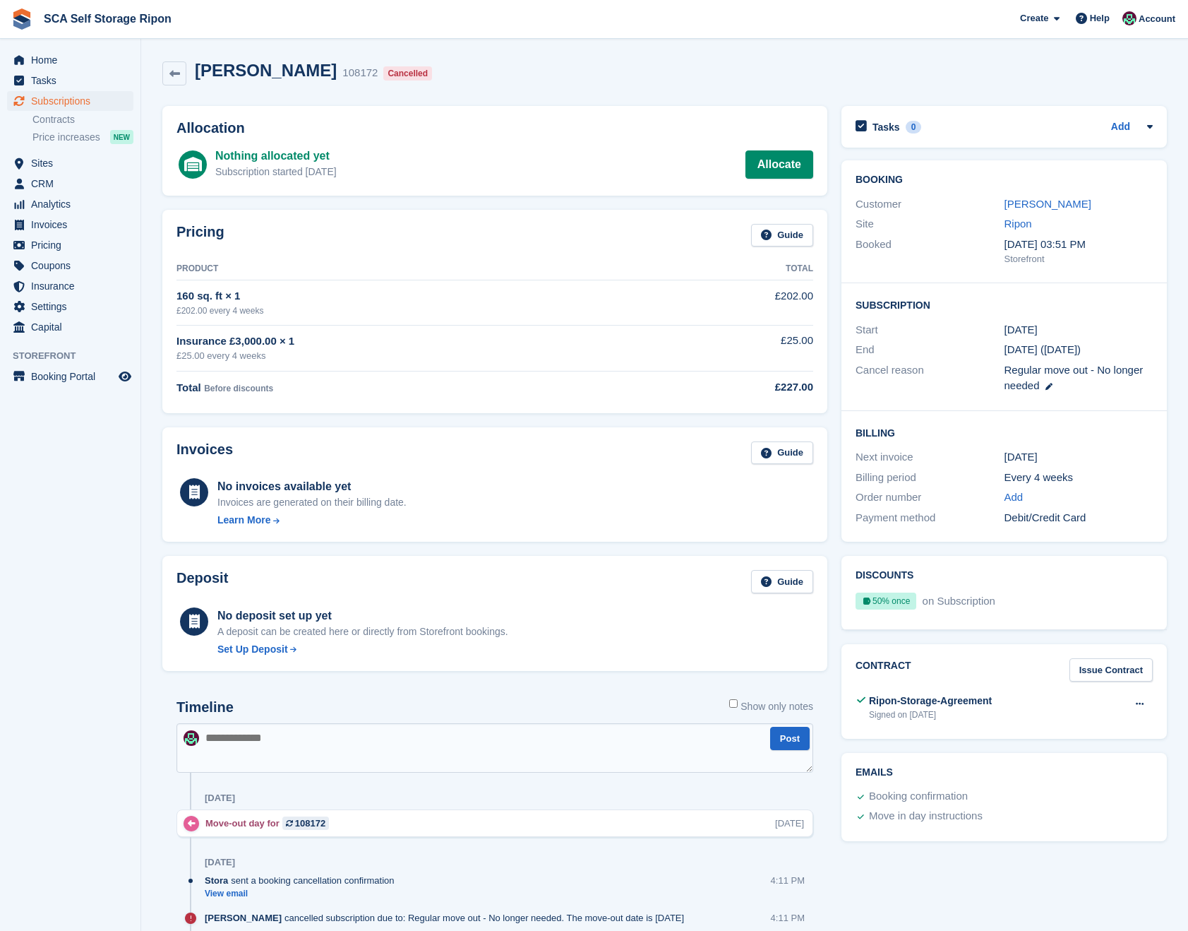
drag, startPoint x: 1039, startPoint y: 199, endPoint x: 269, endPoint y: 37, distance: 787.1
click at [1039, 198] on link "Tina Morris" at bounding box center [1048, 204] width 87 height 12
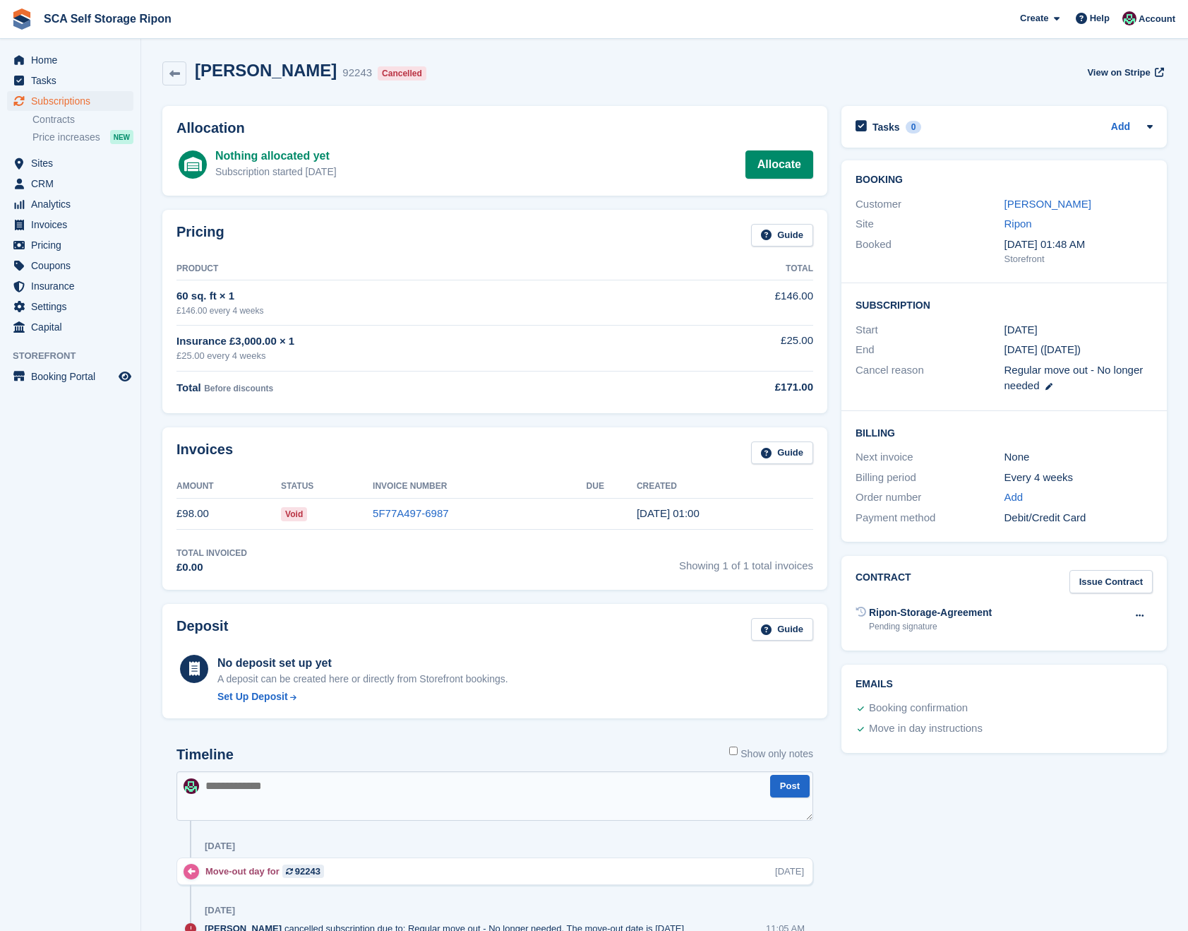
drag, startPoint x: 1074, startPoint y: 206, endPoint x: 323, endPoint y: 23, distance: 772.7
click at [1074, 205] on link "[PERSON_NAME]" at bounding box center [1048, 204] width 87 height 12
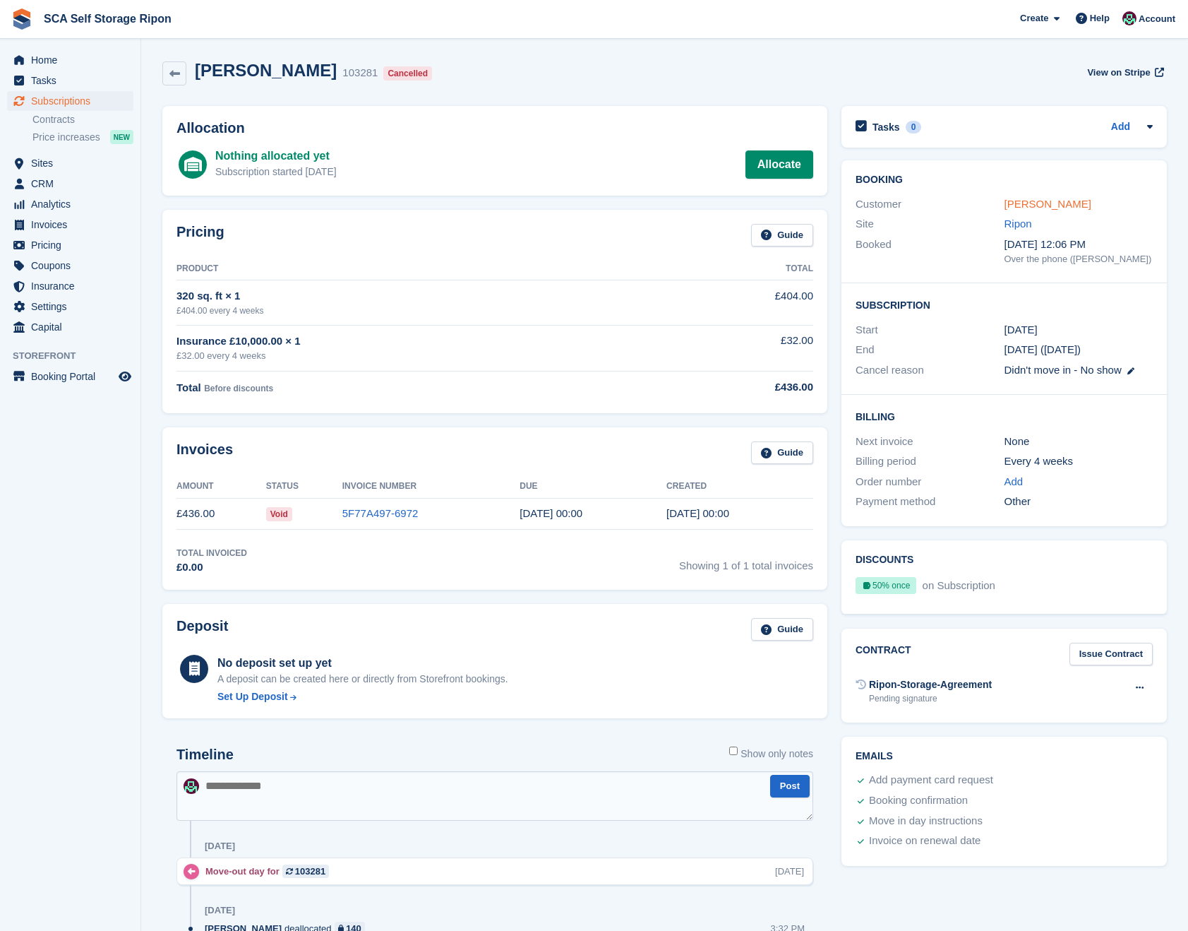
click at [1059, 204] on link "Andrew Paine" at bounding box center [1048, 204] width 87 height 12
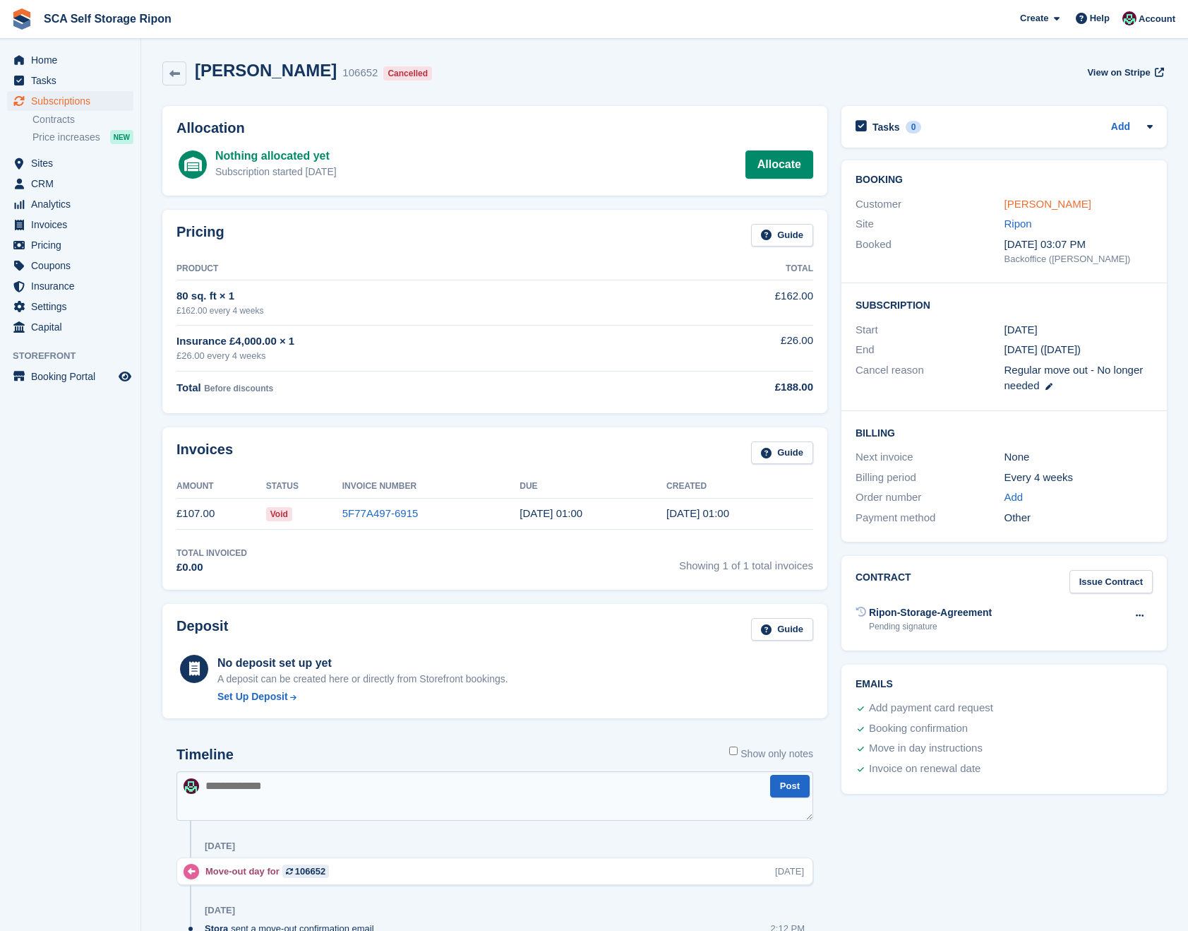
click at [1031, 203] on link "[PERSON_NAME]" at bounding box center [1048, 204] width 87 height 12
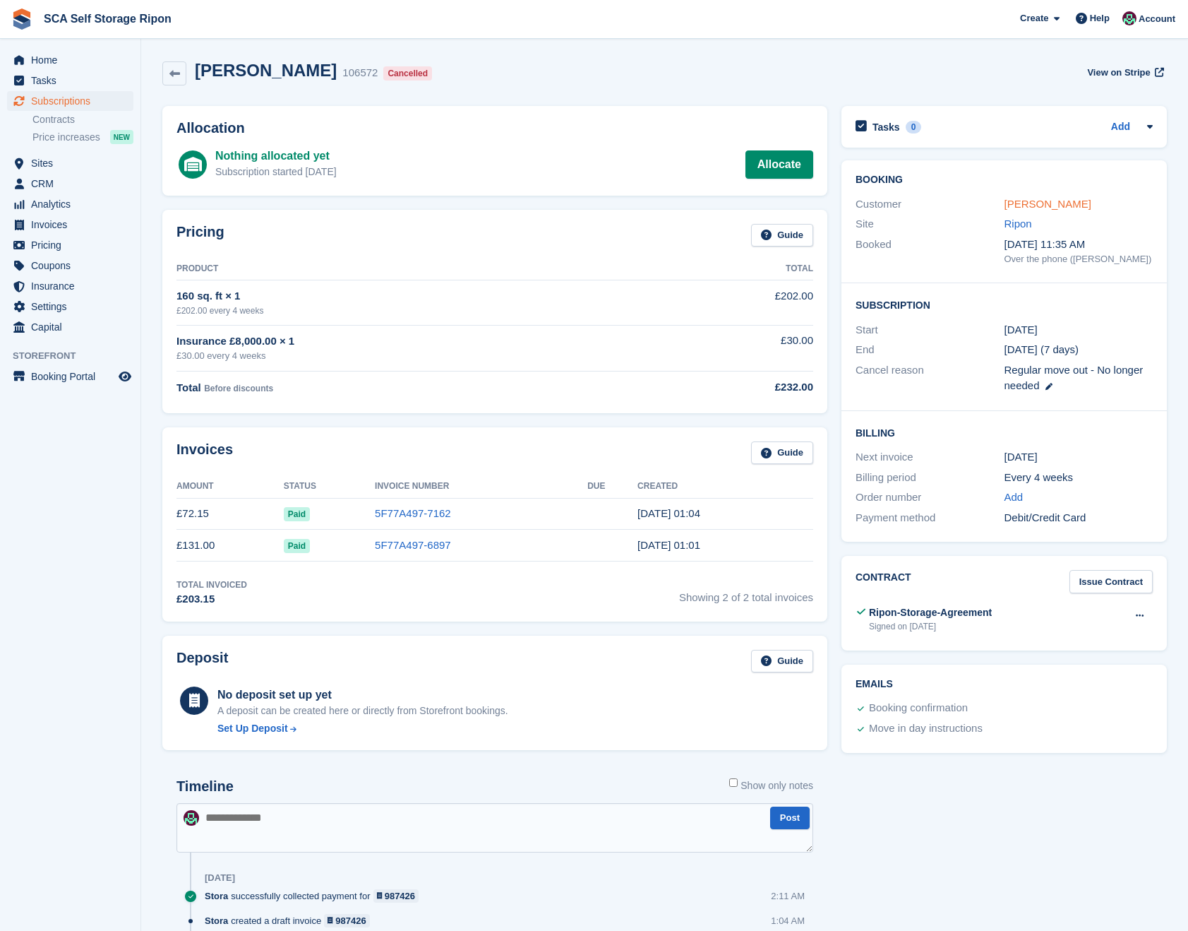
click at [1057, 207] on link "Steve Laugher" at bounding box center [1048, 204] width 87 height 12
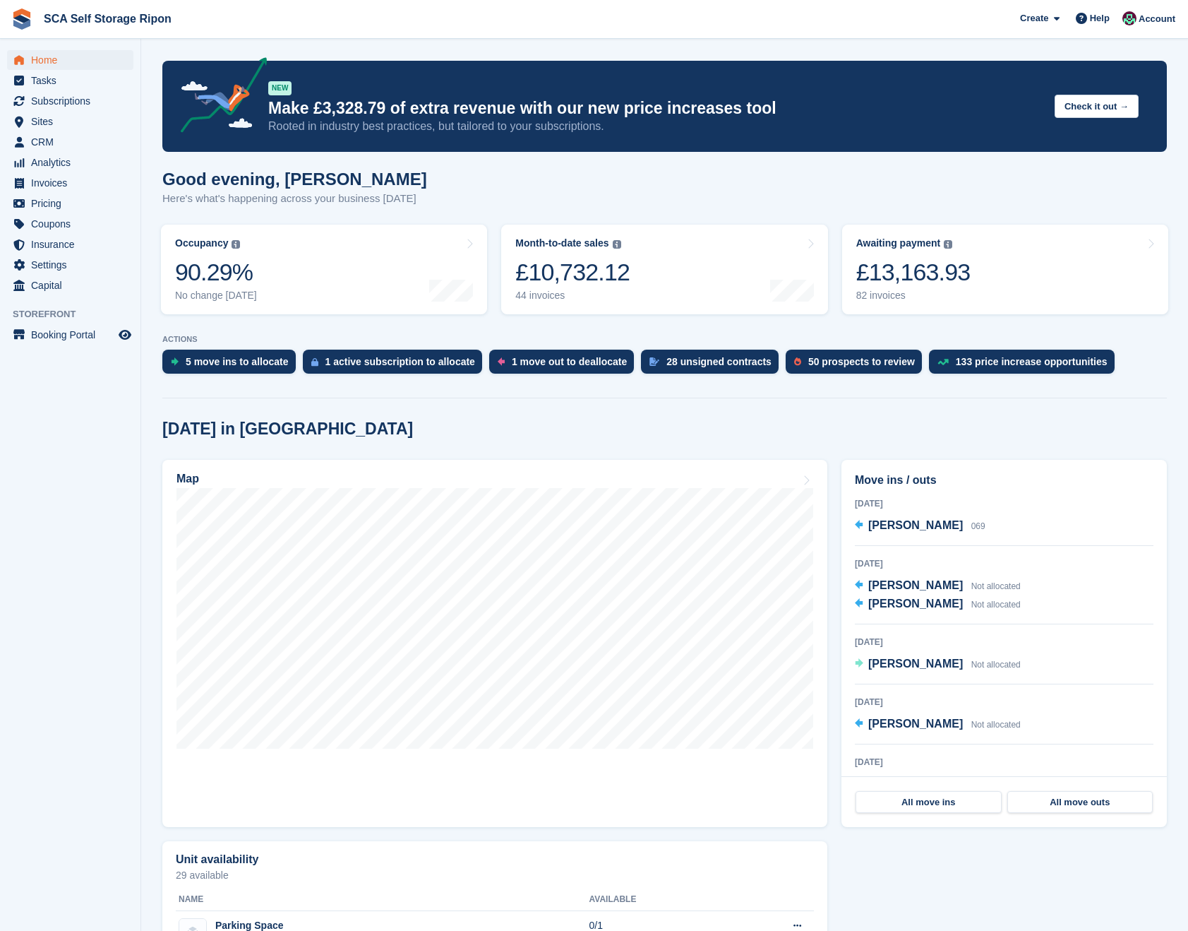
click at [986, 175] on div "Good evening, Sam Here's what's happening across your business today" at bounding box center [664, 196] width 1005 height 54
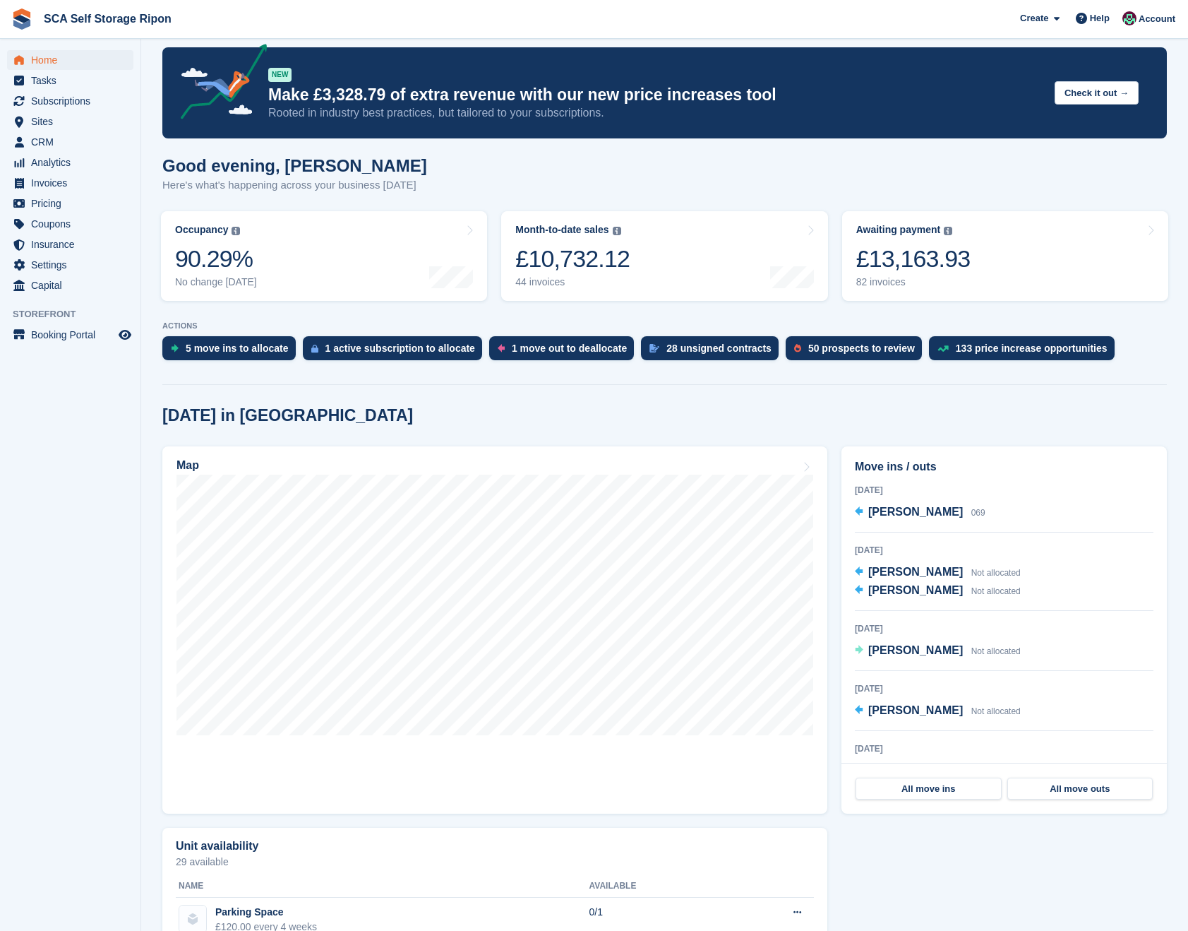
scroll to position [16, 0]
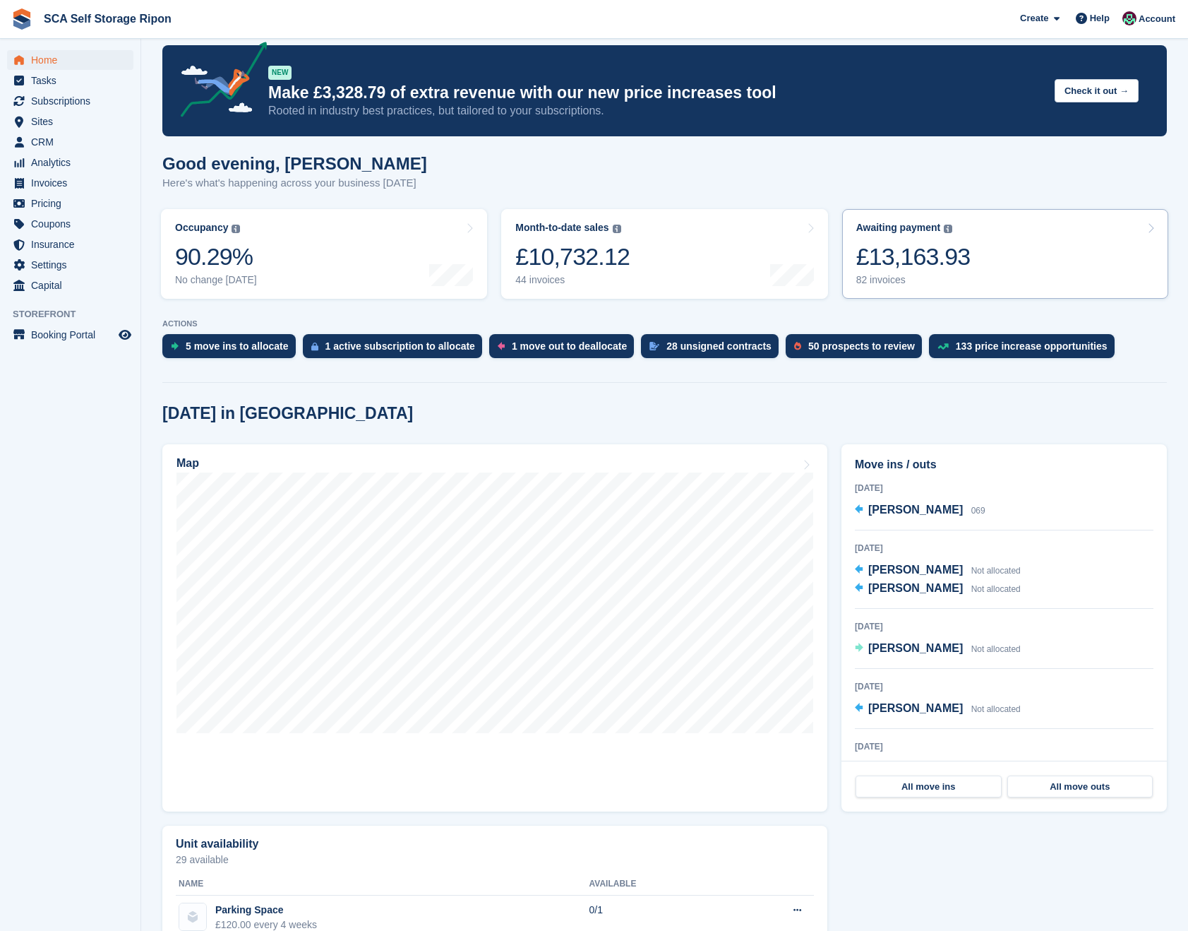
click at [965, 264] on div "£13,163.93" at bounding box center [913, 256] width 114 height 29
